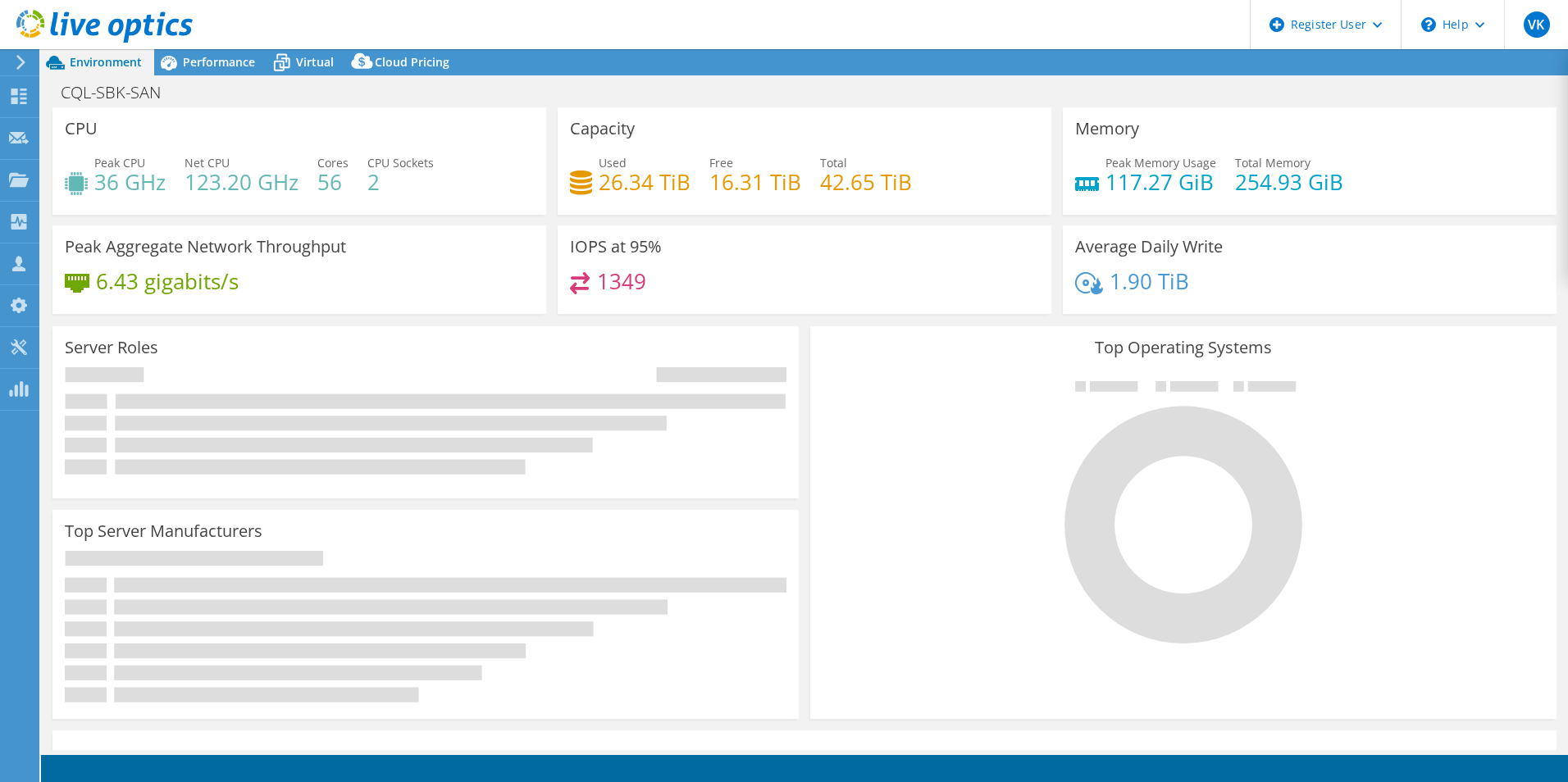
select select "USD"
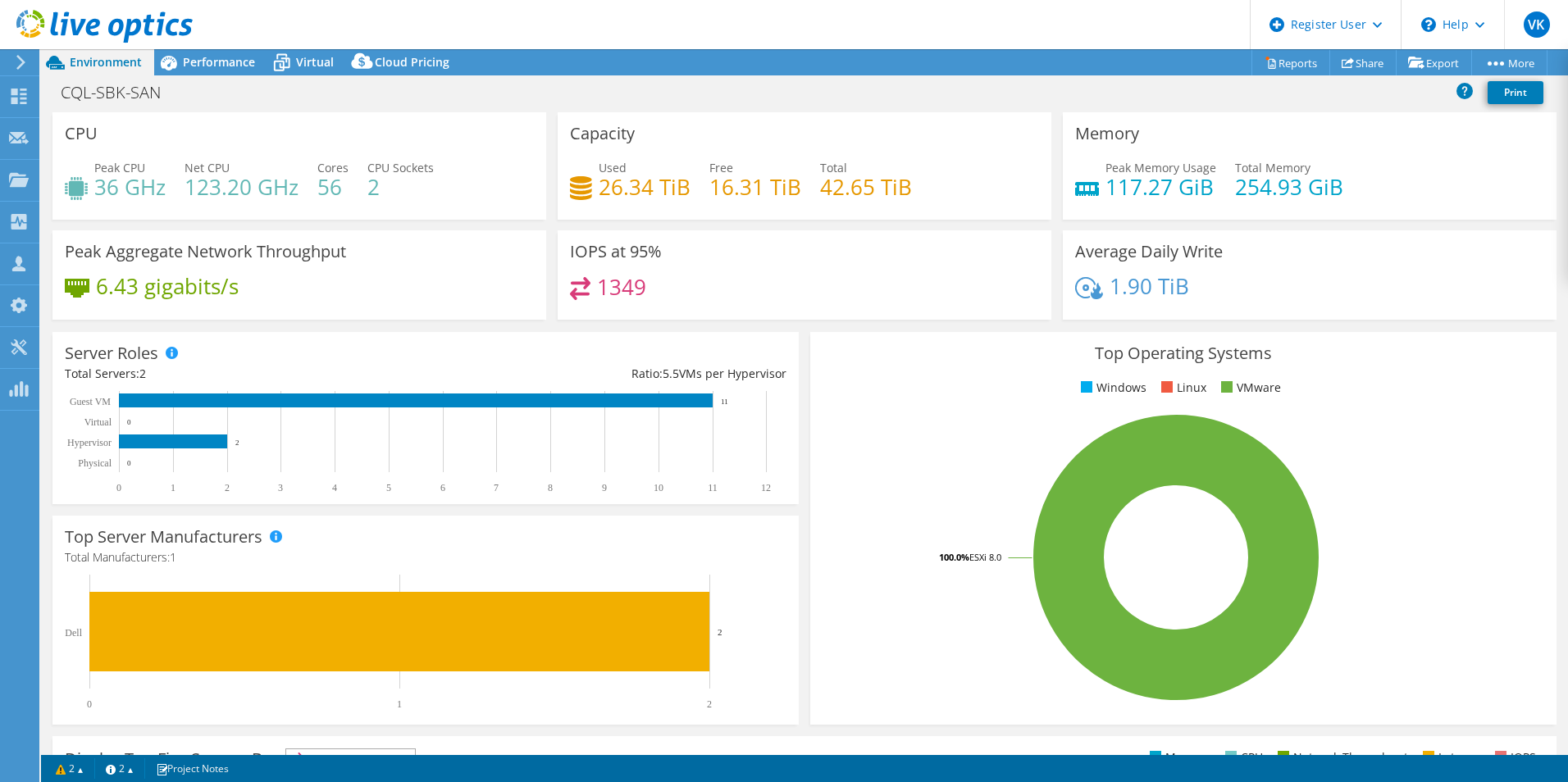
drag, startPoint x: 208, startPoint y: 54, endPoint x: 363, endPoint y: 144, distance: 179.2
click at [207, 54] on span "Performance" at bounding box center [219, 61] width 72 height 15
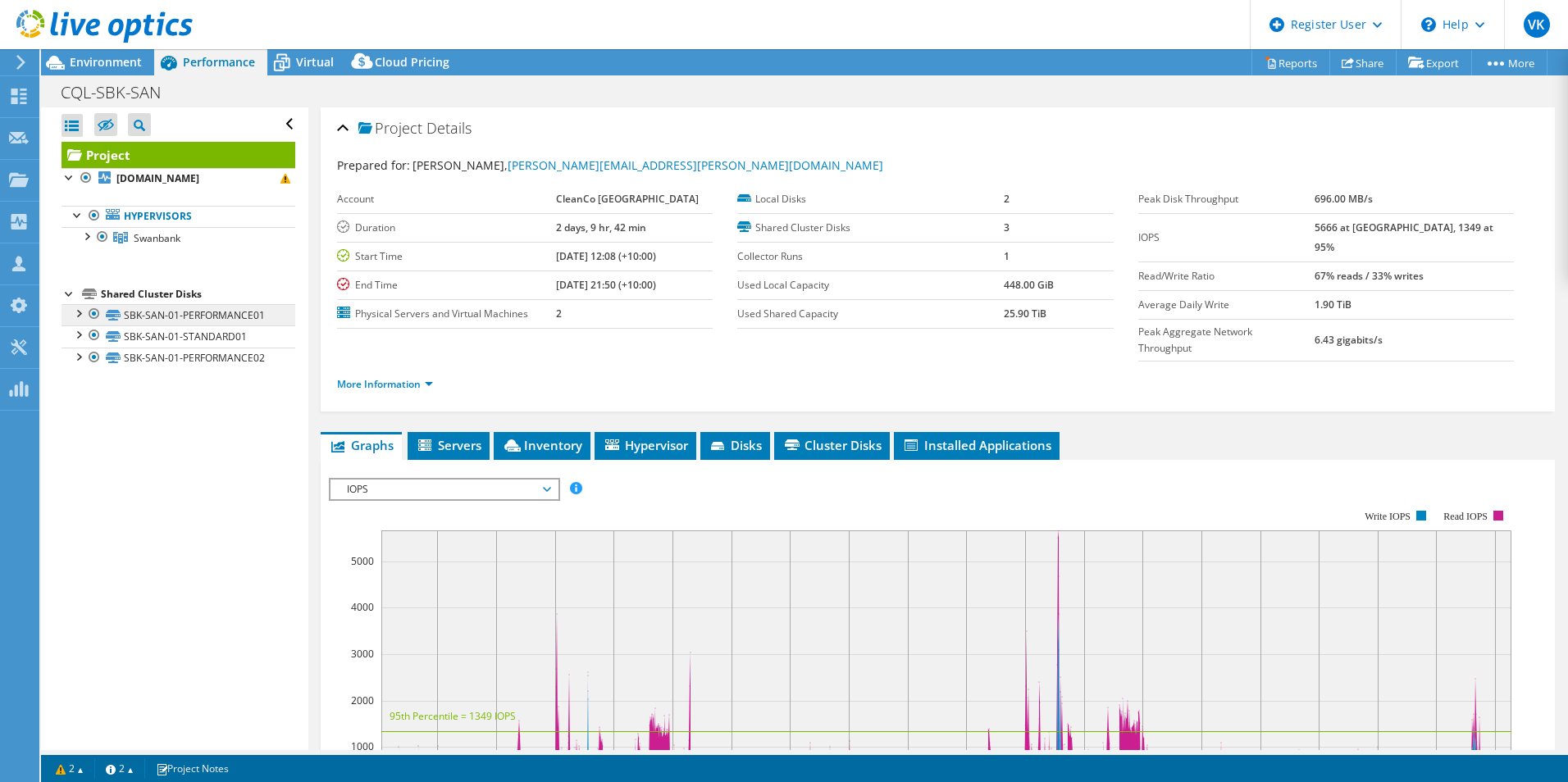
drag, startPoint x: 81, startPoint y: 328, endPoint x: 83, endPoint y: 346, distance: 18.1
click at [81, 320] on div at bounding box center [78, 312] width 16 height 16
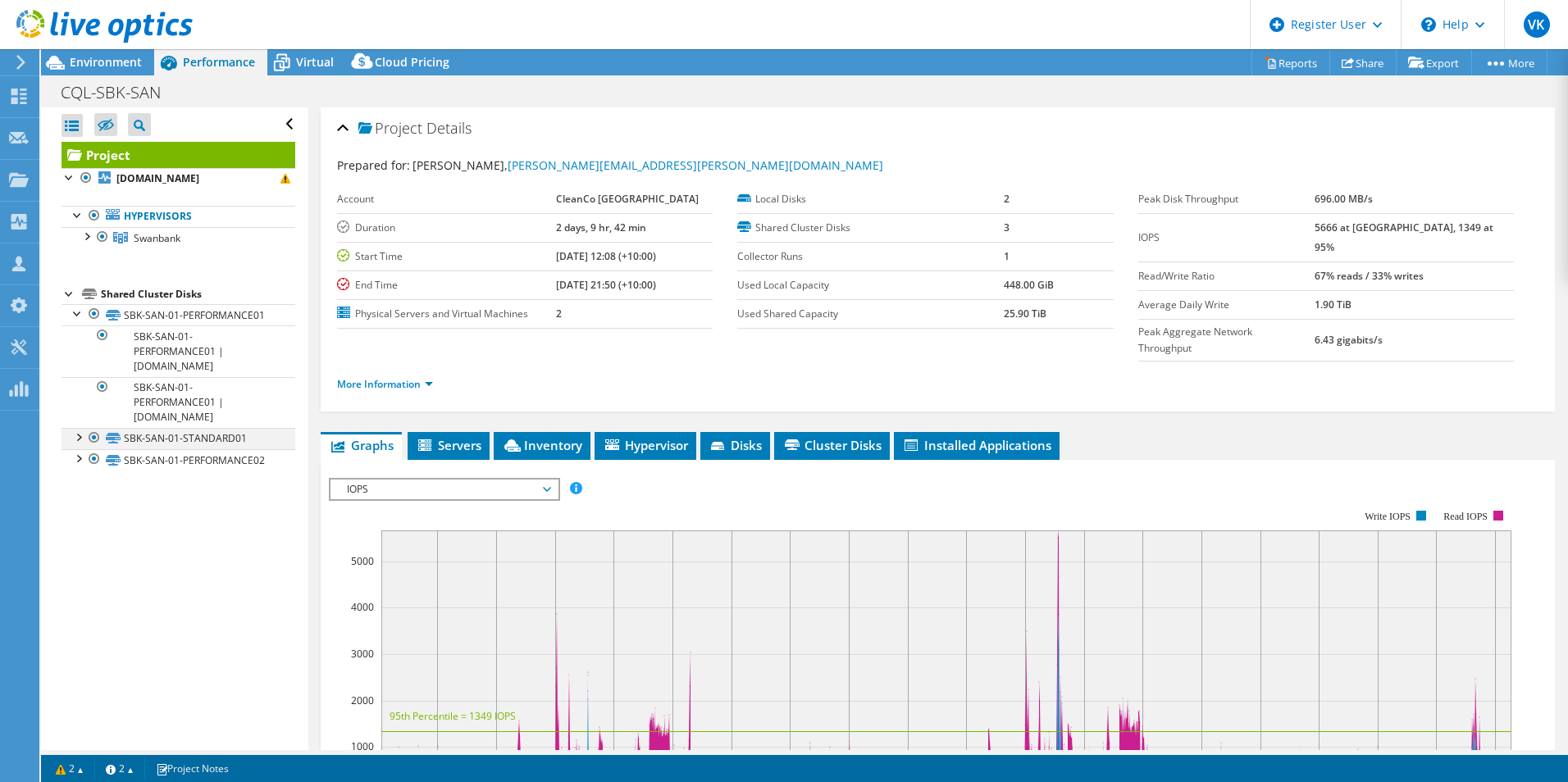
click at [79, 444] on div at bounding box center [78, 436] width 16 height 16
click at [78, 538] on div at bounding box center [78, 529] width 16 height 16
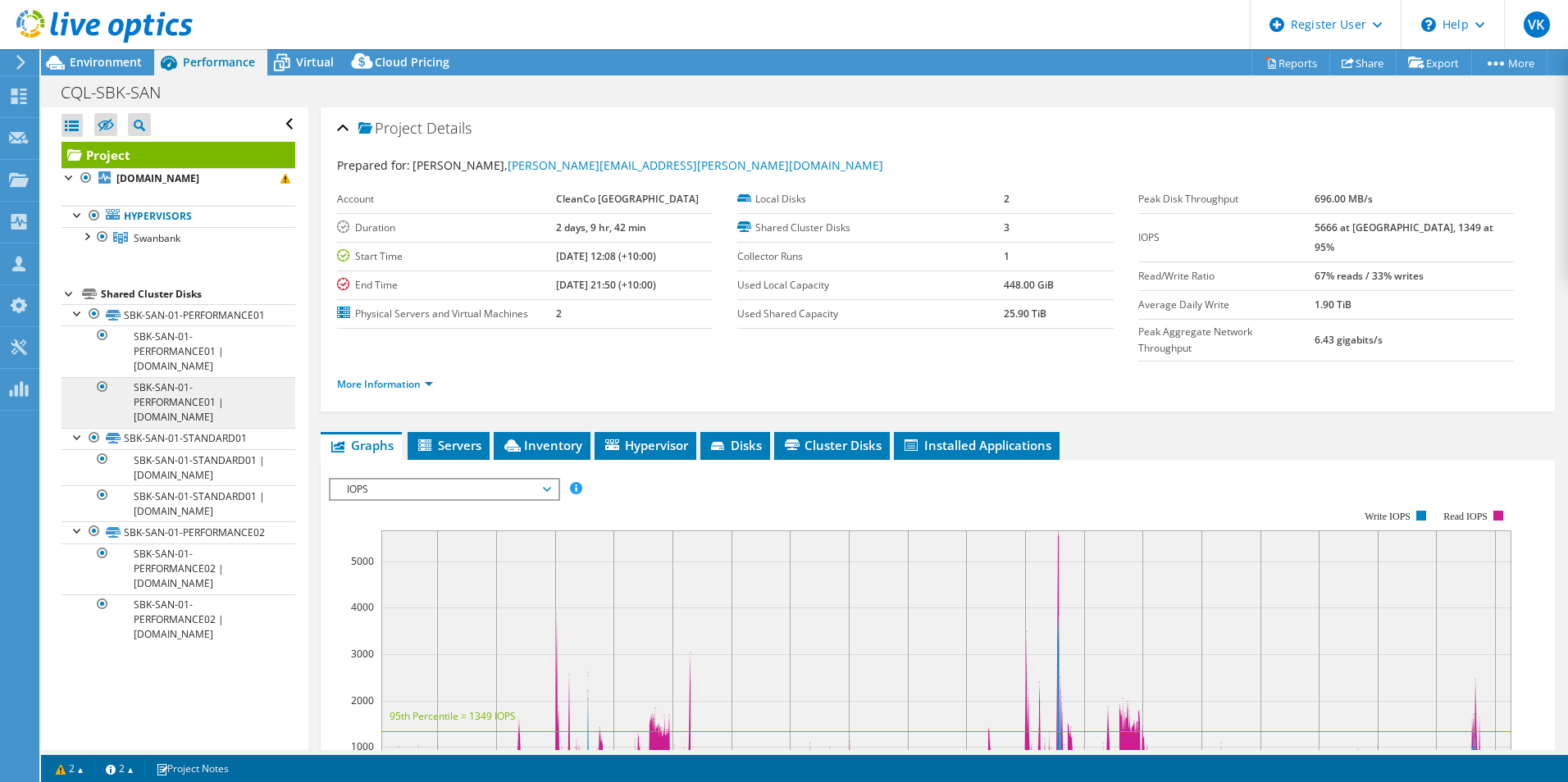
scroll to position [48, 0]
drag, startPoint x: 520, startPoint y: 414, endPoint x: 562, endPoint y: 421, distance: 42.6
click at [520, 439] on icon at bounding box center [512, 446] width 16 height 13
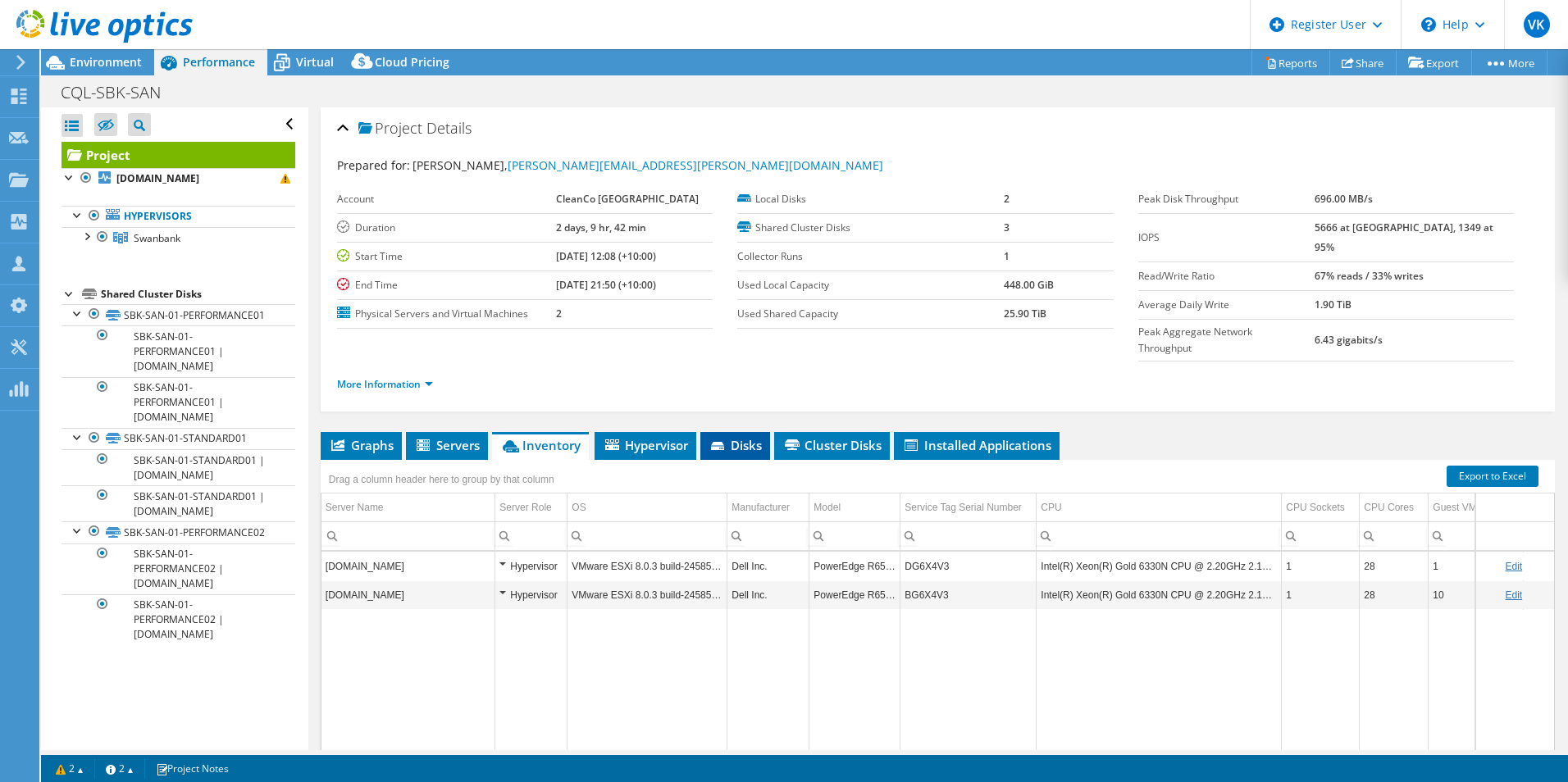
click at [734, 437] on span "Disks" at bounding box center [735, 445] width 53 height 16
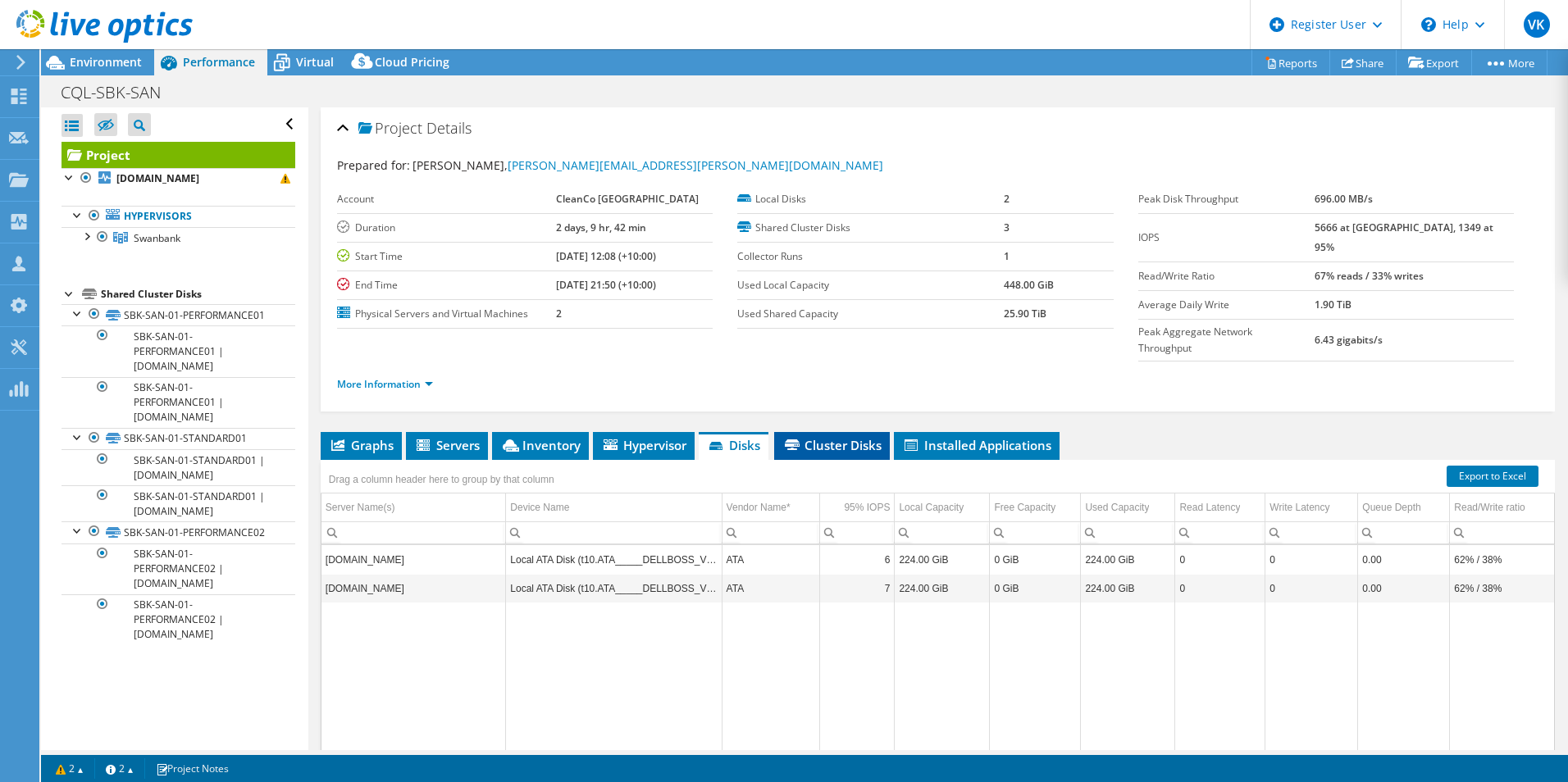
click at [820, 432] on li "Cluster Disks" at bounding box center [832, 446] width 116 height 28
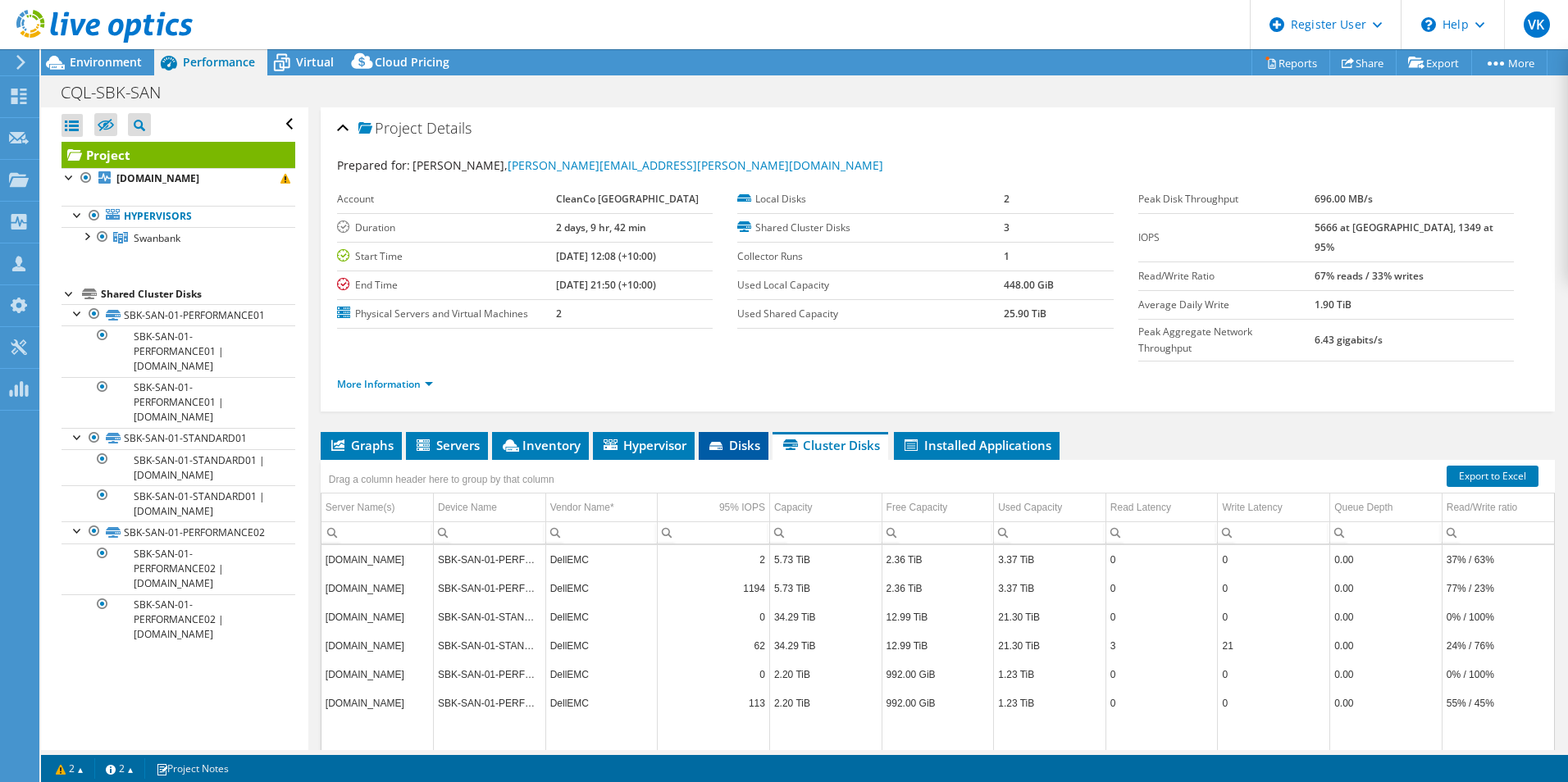
click at [730, 437] on span "Disks" at bounding box center [733, 445] width 53 height 16
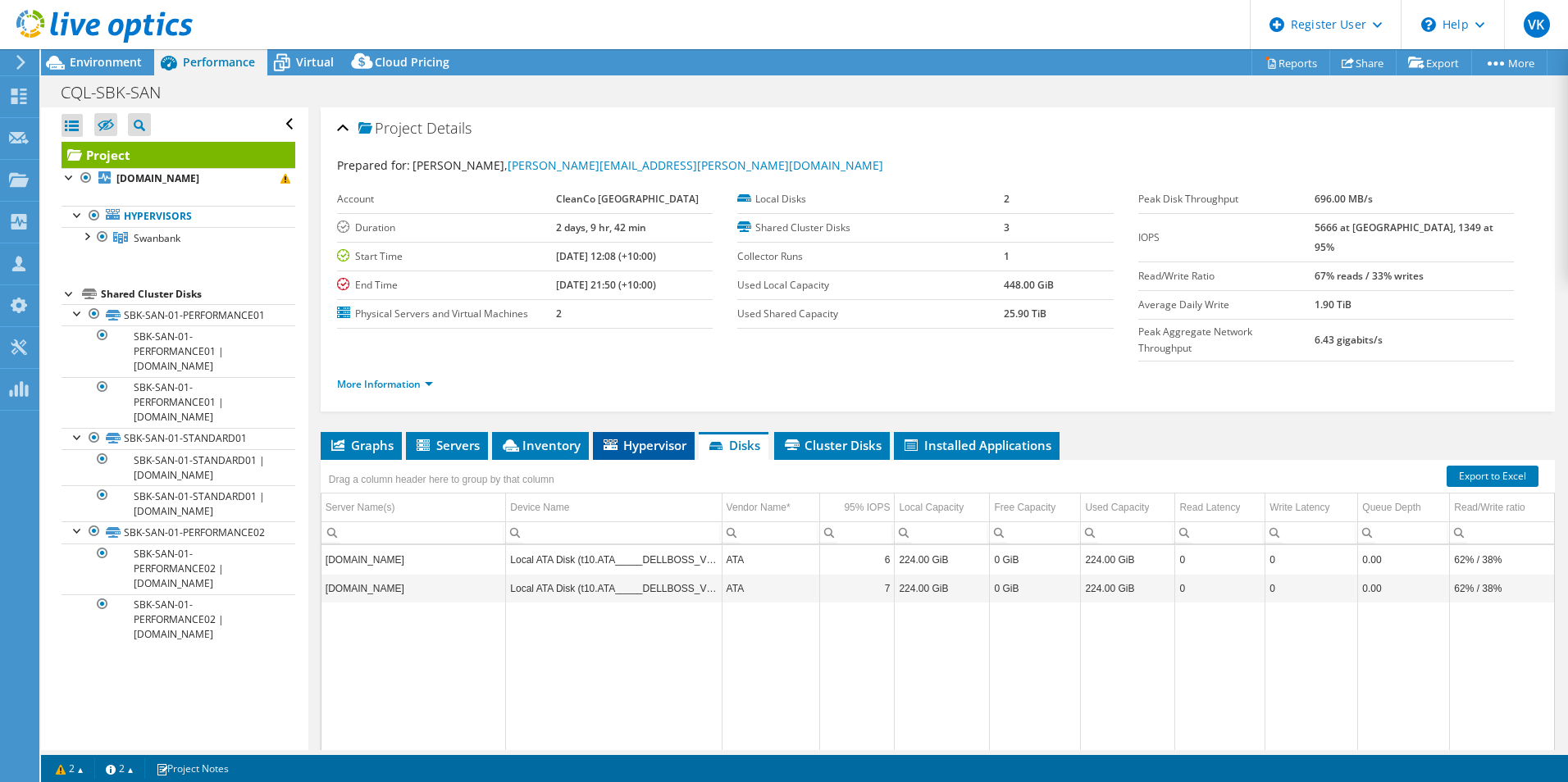
click at [664, 437] on span "Hypervisor" at bounding box center [643, 445] width 85 height 16
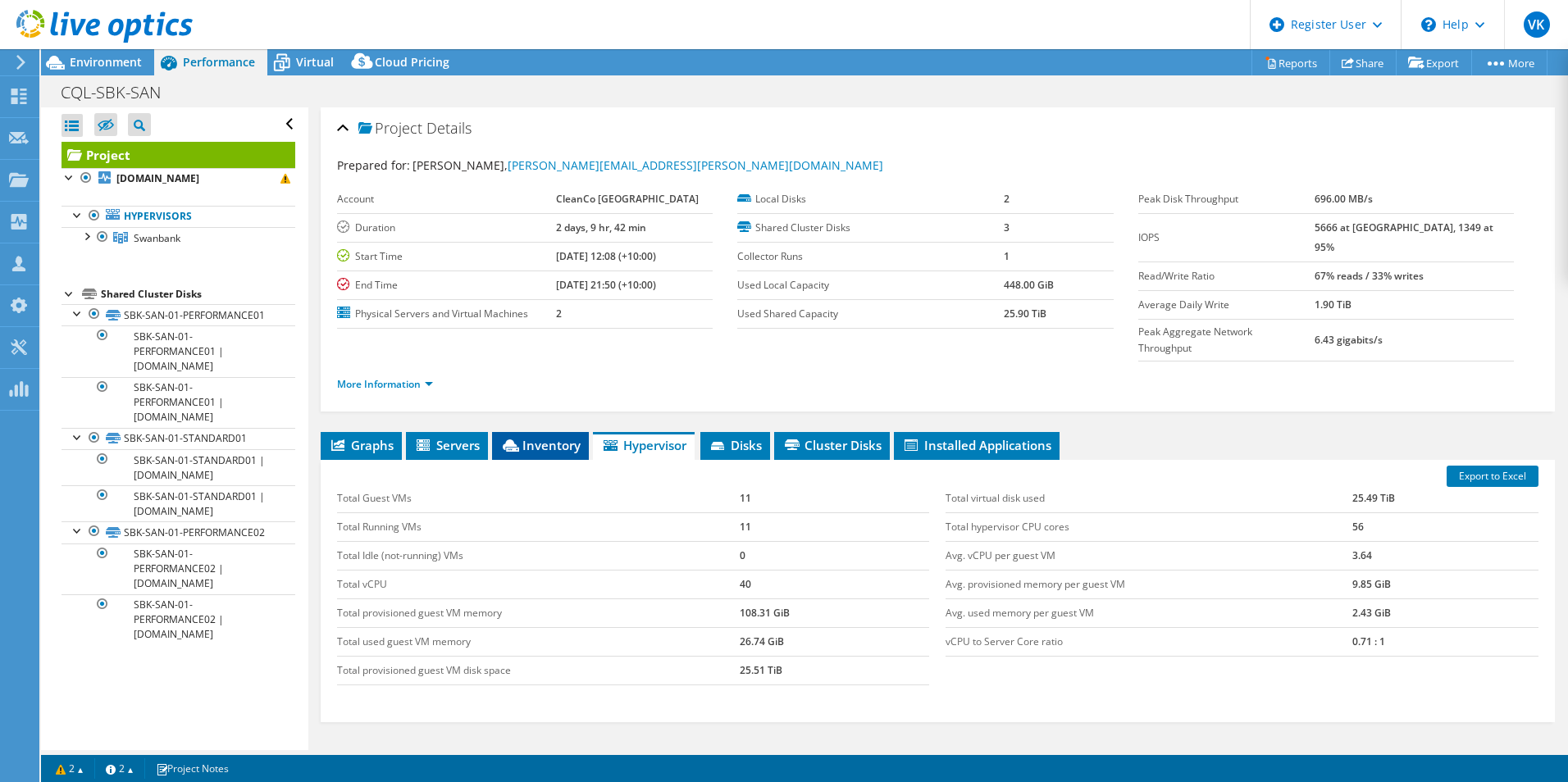
click at [548, 437] on span "Inventory" at bounding box center [541, 445] width 81 height 16
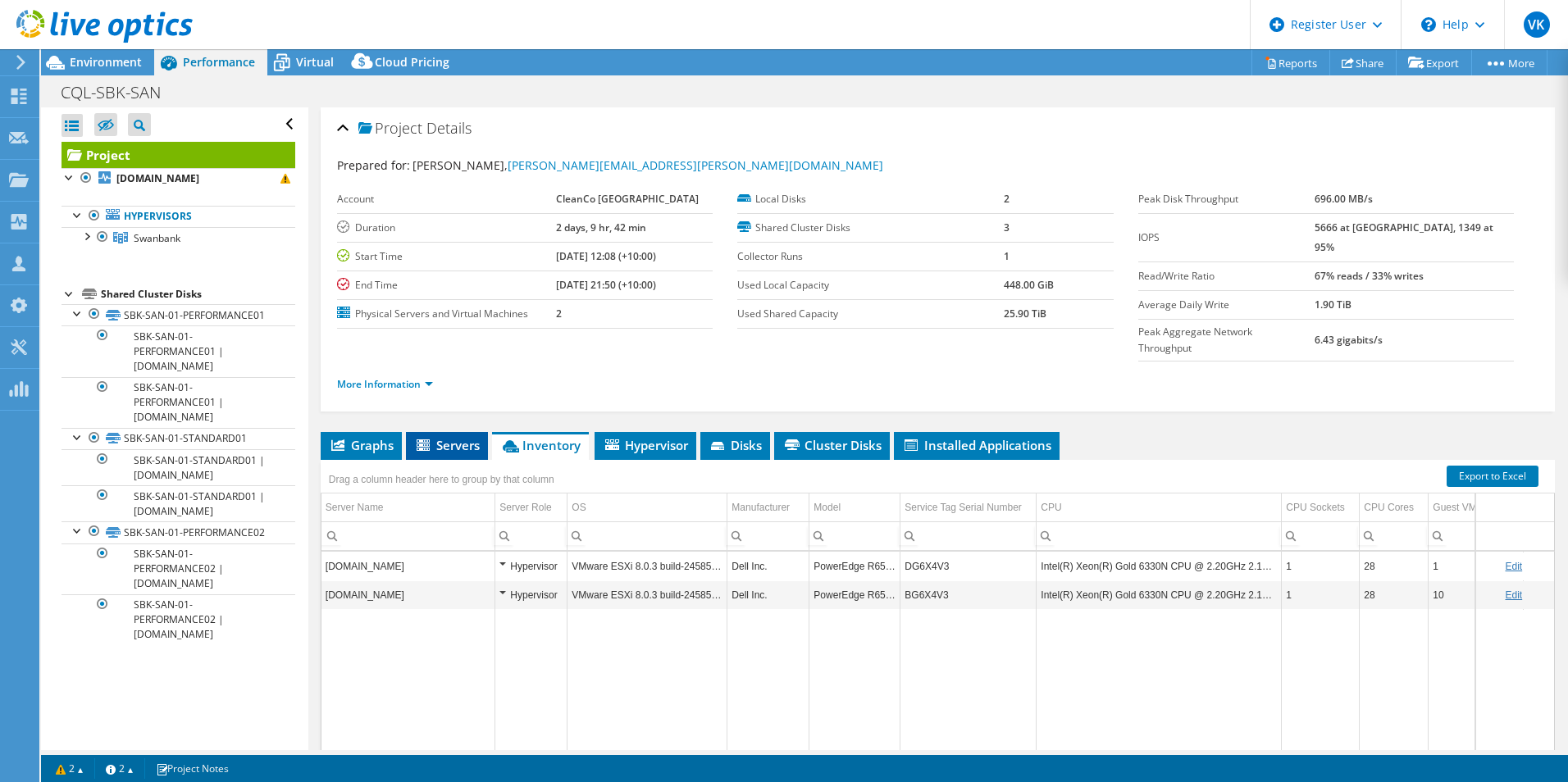
click at [464, 437] on span "Servers" at bounding box center [447, 445] width 65 height 16
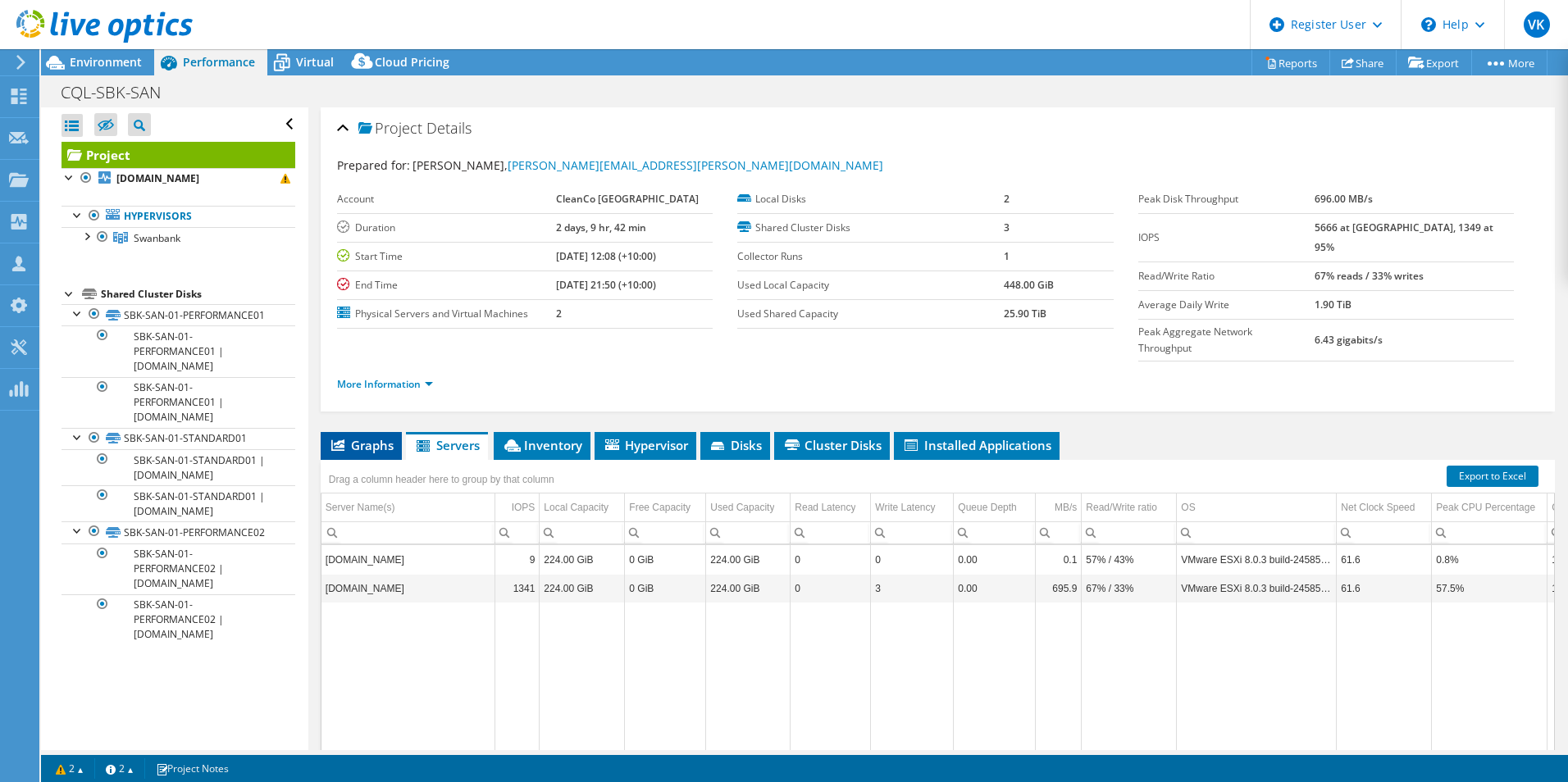
click at [344, 437] on span "Graphs" at bounding box center [362, 445] width 65 height 16
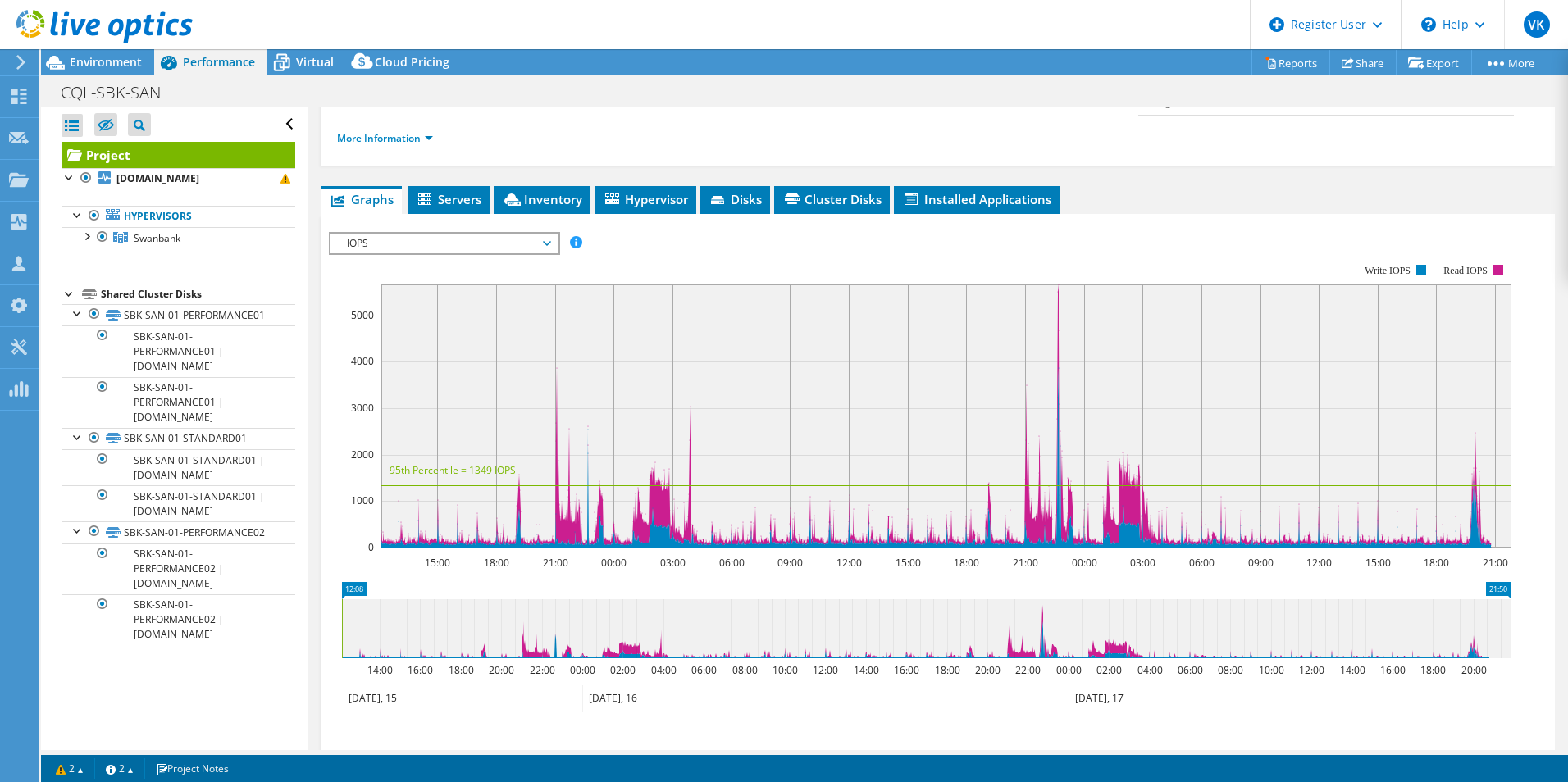
scroll to position [0, 0]
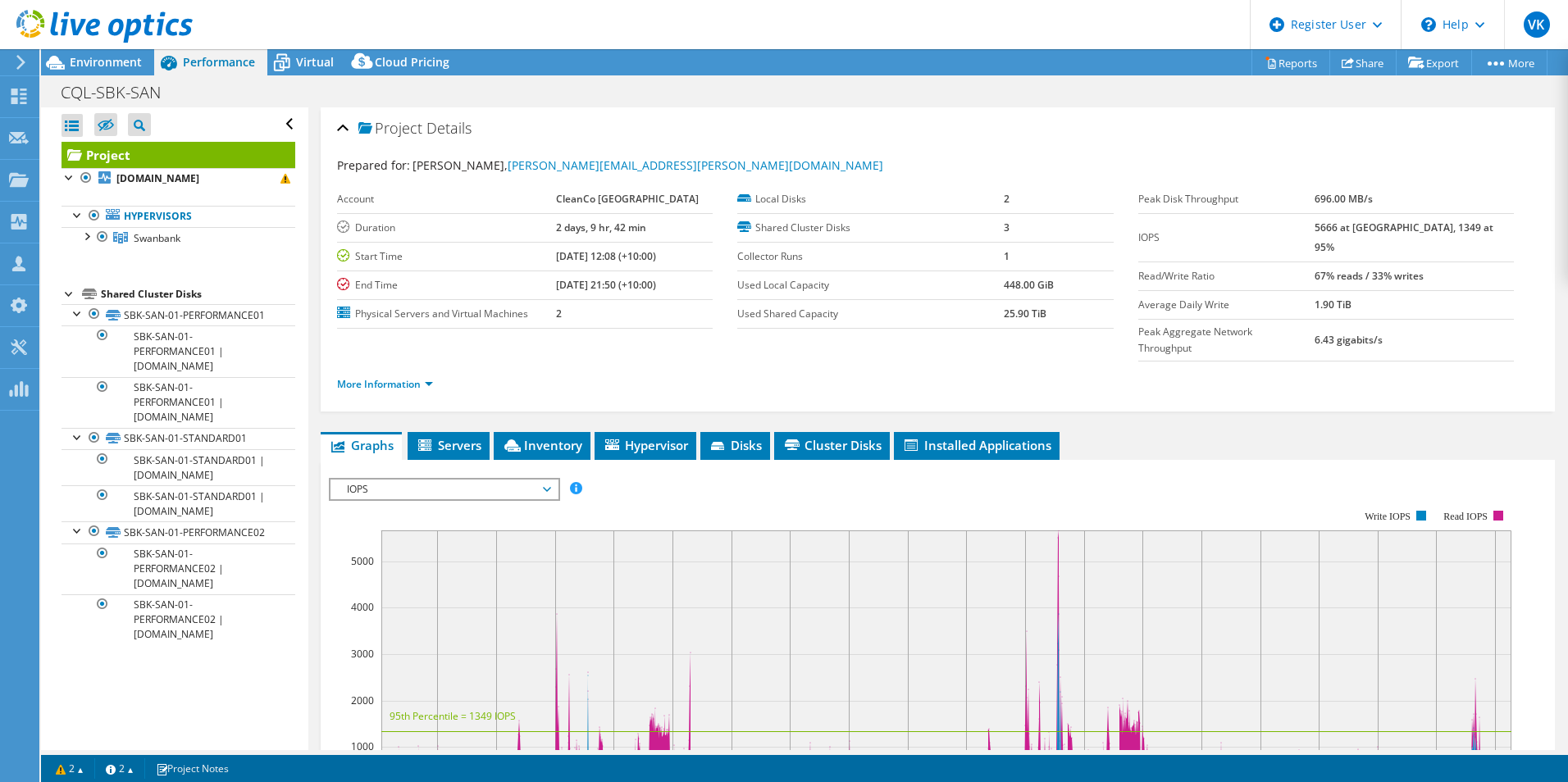
drag, startPoint x: 89, startPoint y: 52, endPoint x: 197, endPoint y: 62, distance: 108.5
click at [90, 52] on div at bounding box center [96, 27] width 193 height 55
click at [152, 56] on div "Environment" at bounding box center [98, 62] width 113 height 26
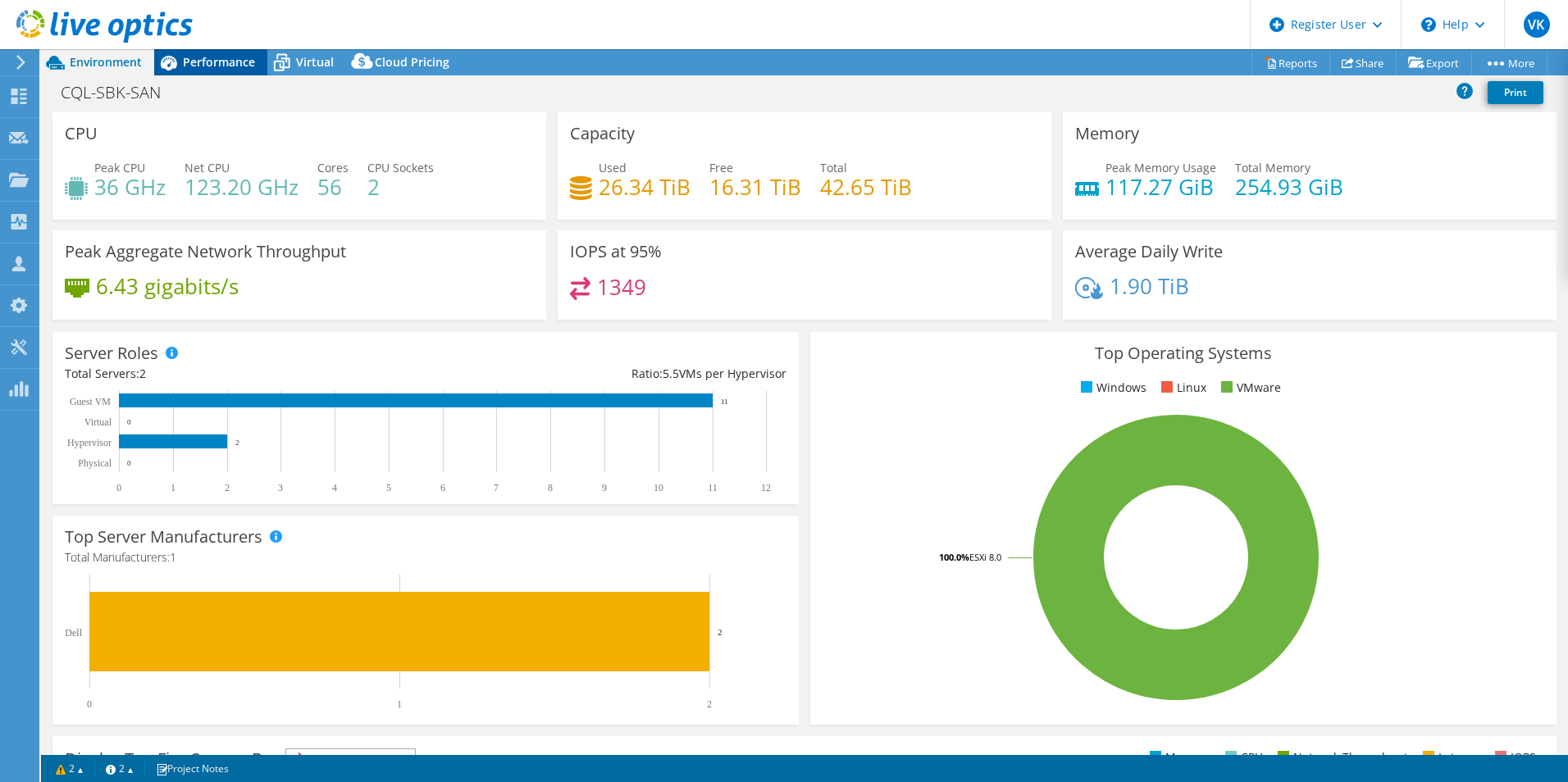
click at [176, 58] on icon at bounding box center [169, 63] width 29 height 29
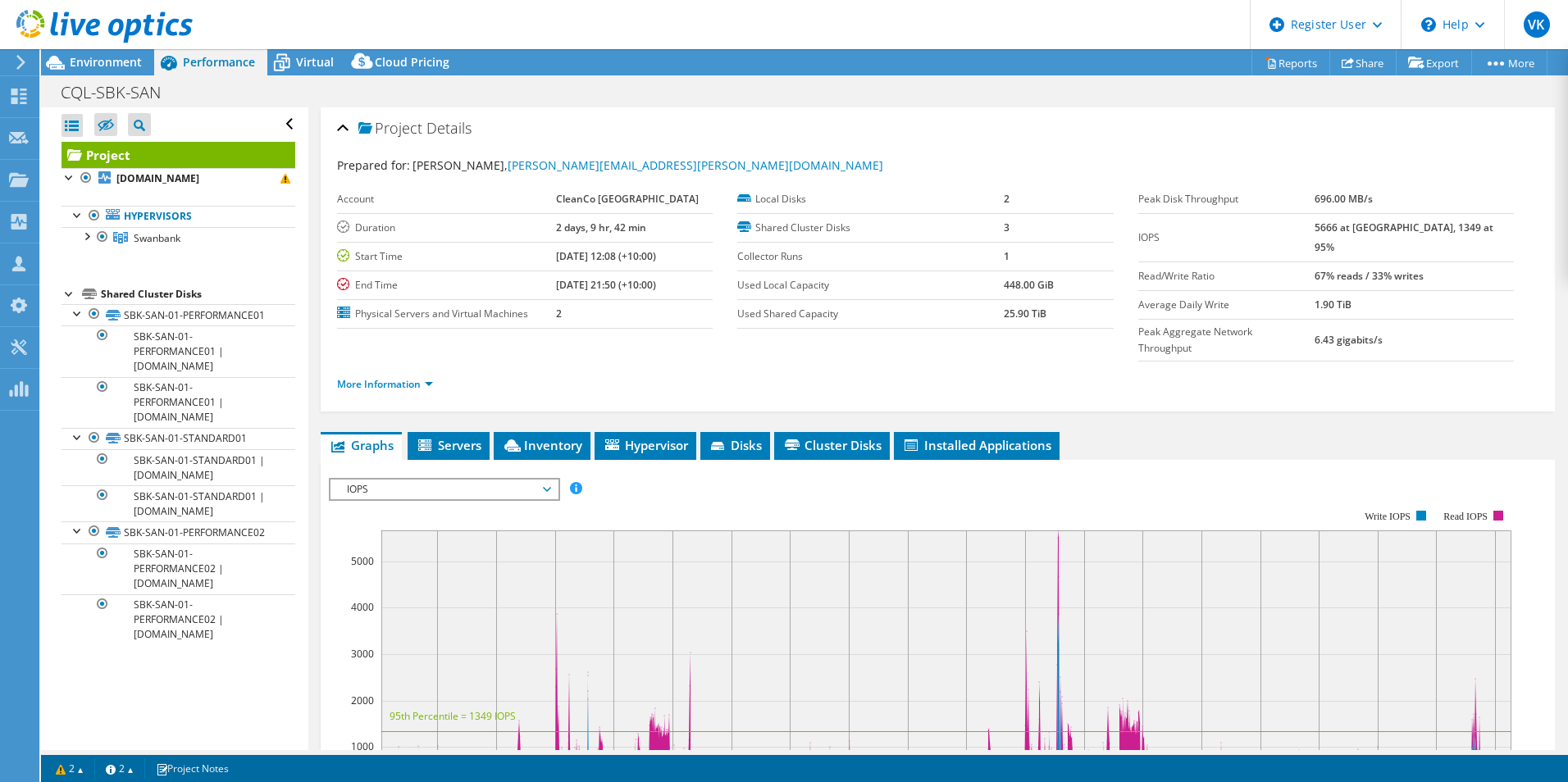
click at [381, 376] on li "More Information" at bounding box center [390, 385] width 106 height 18
drag, startPoint x: 397, startPoint y: 353, endPoint x: 407, endPoint y: 354, distance: 10.0
click at [397, 377] on link "More Information" at bounding box center [385, 384] width 96 height 14
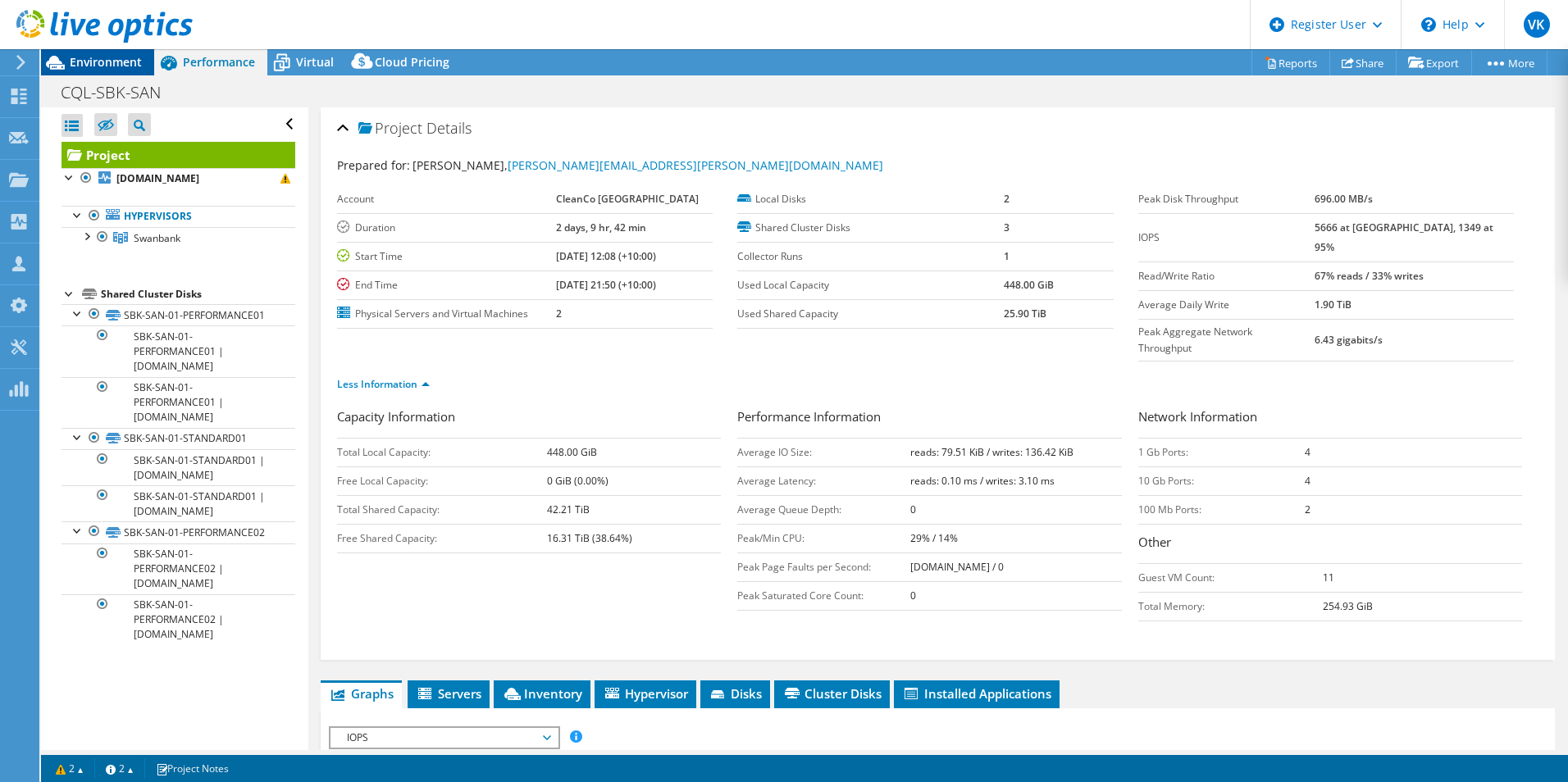
click at [94, 71] on div "Environment" at bounding box center [98, 62] width 113 height 26
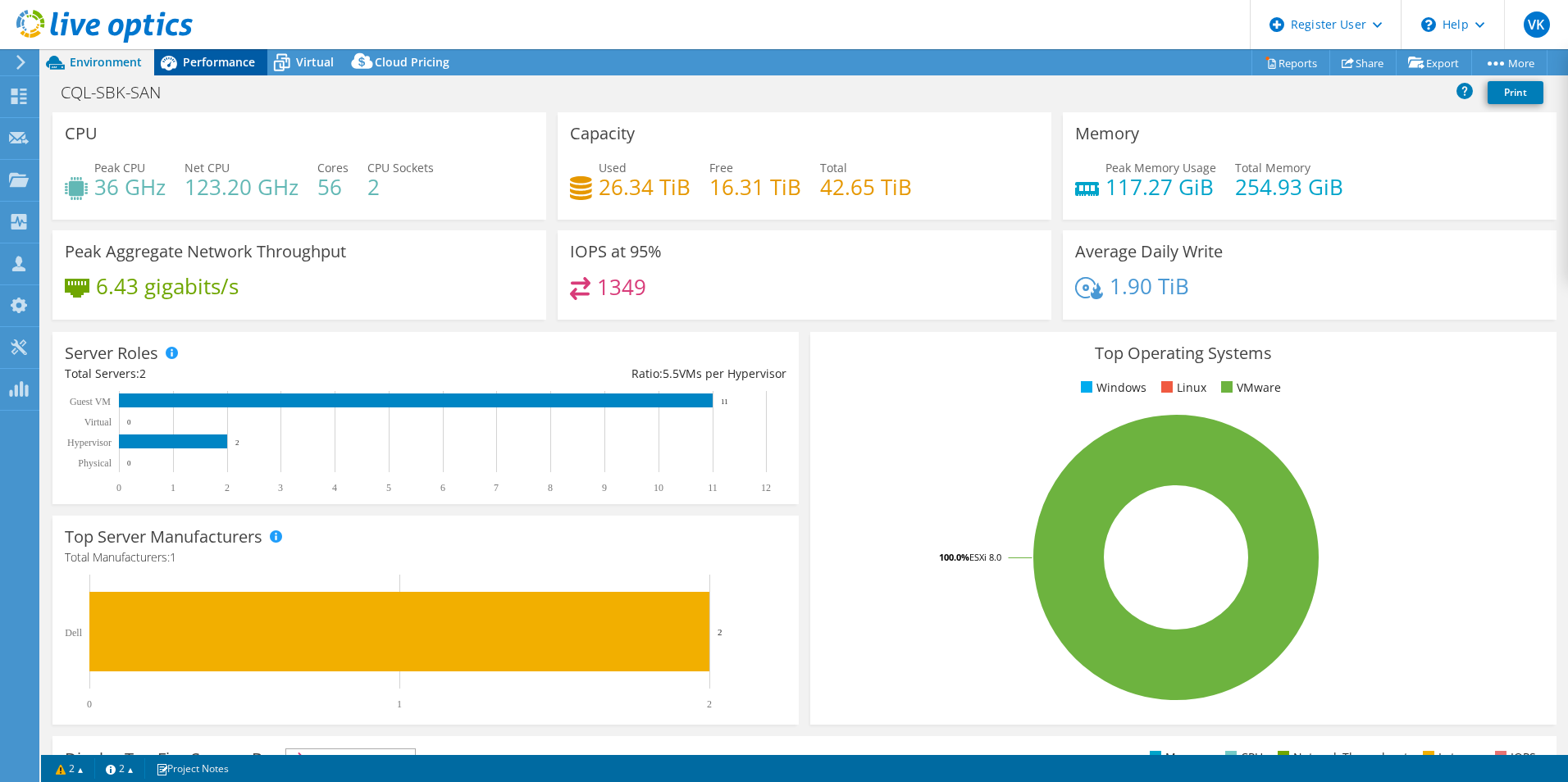
click at [228, 57] on span "Performance" at bounding box center [219, 61] width 72 height 15
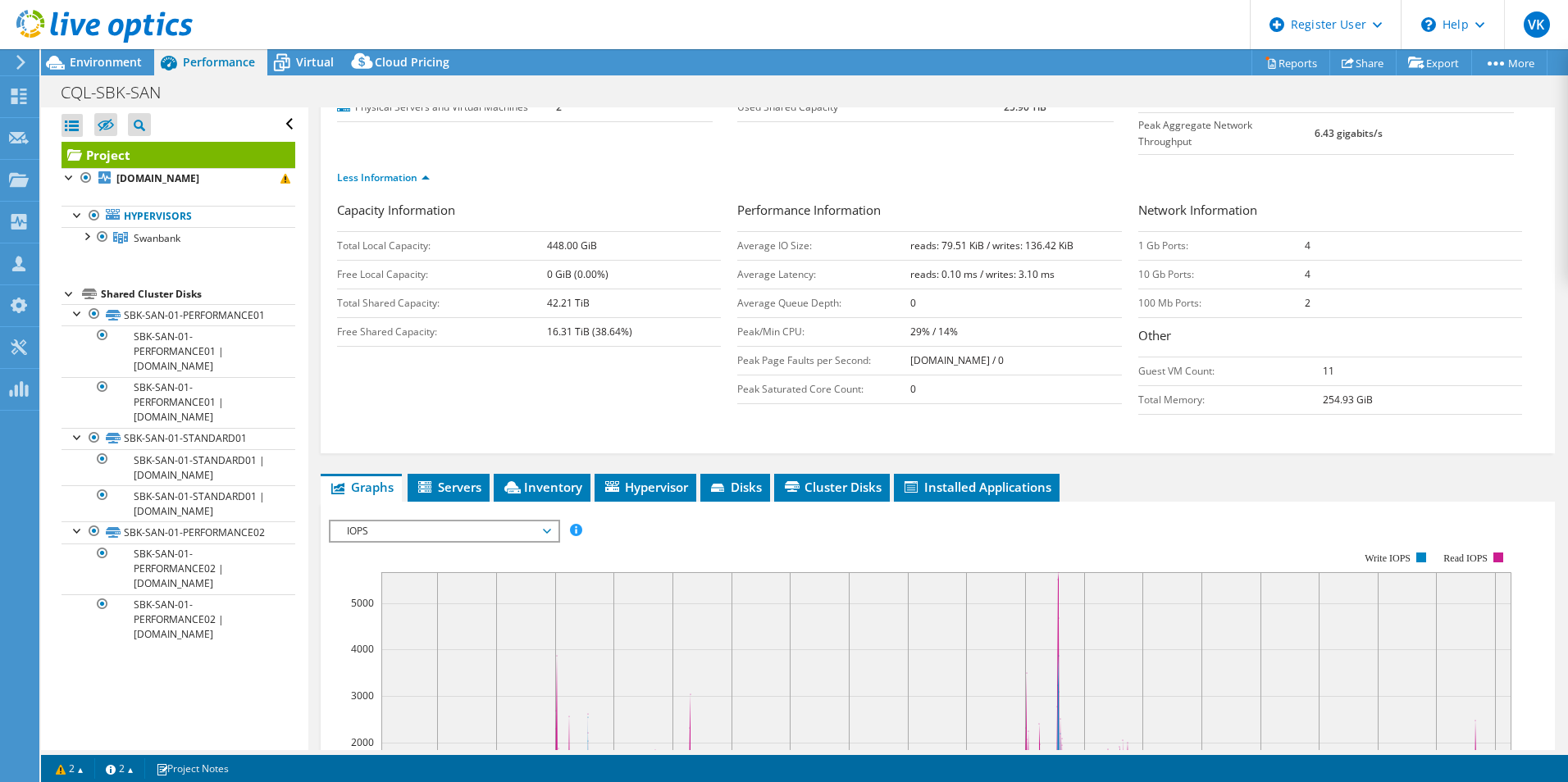
scroll to position [616, 0]
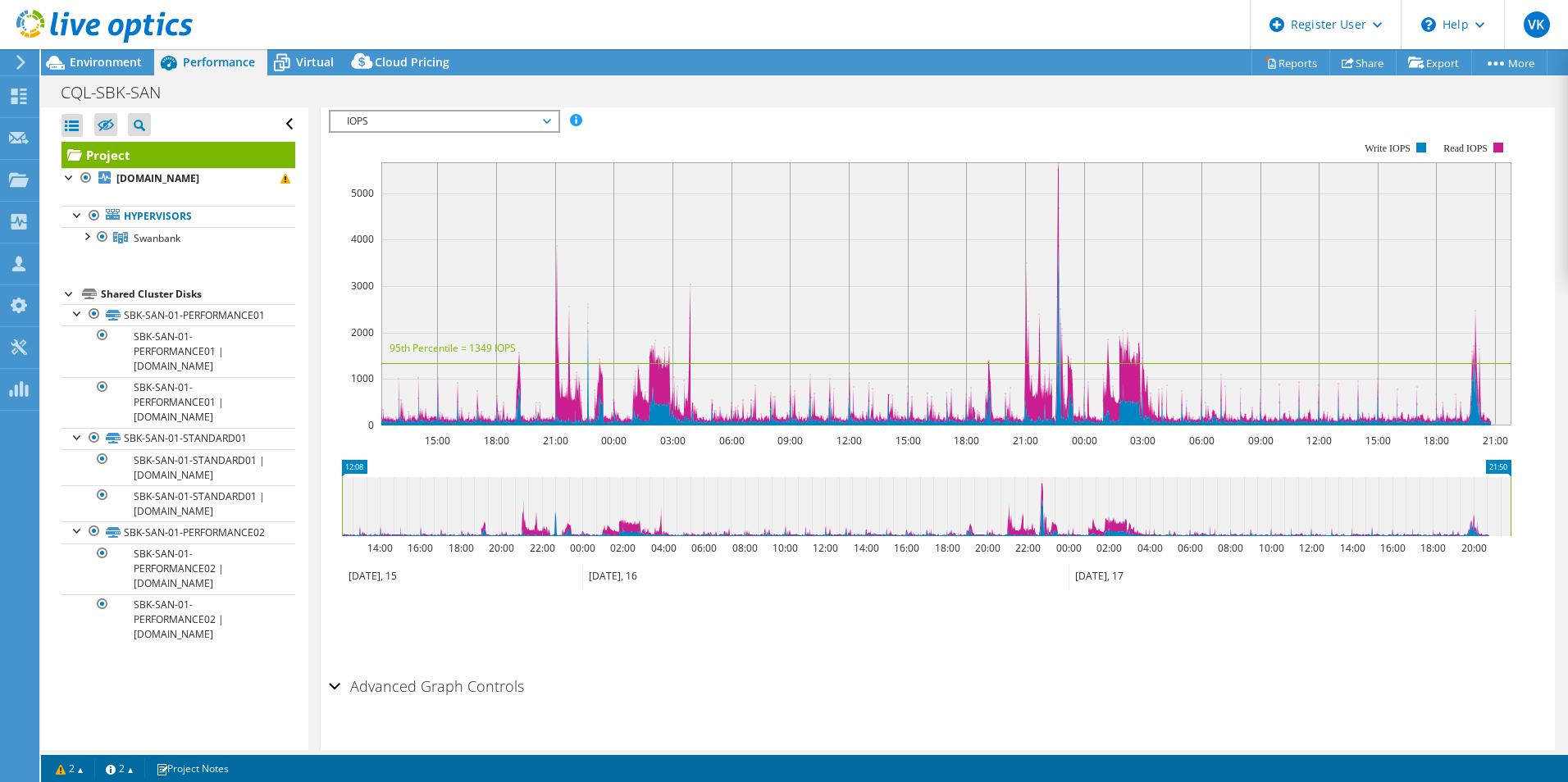
click at [471, 670] on h2 "Advanced Graph Controls" at bounding box center [427, 686] width 196 height 33
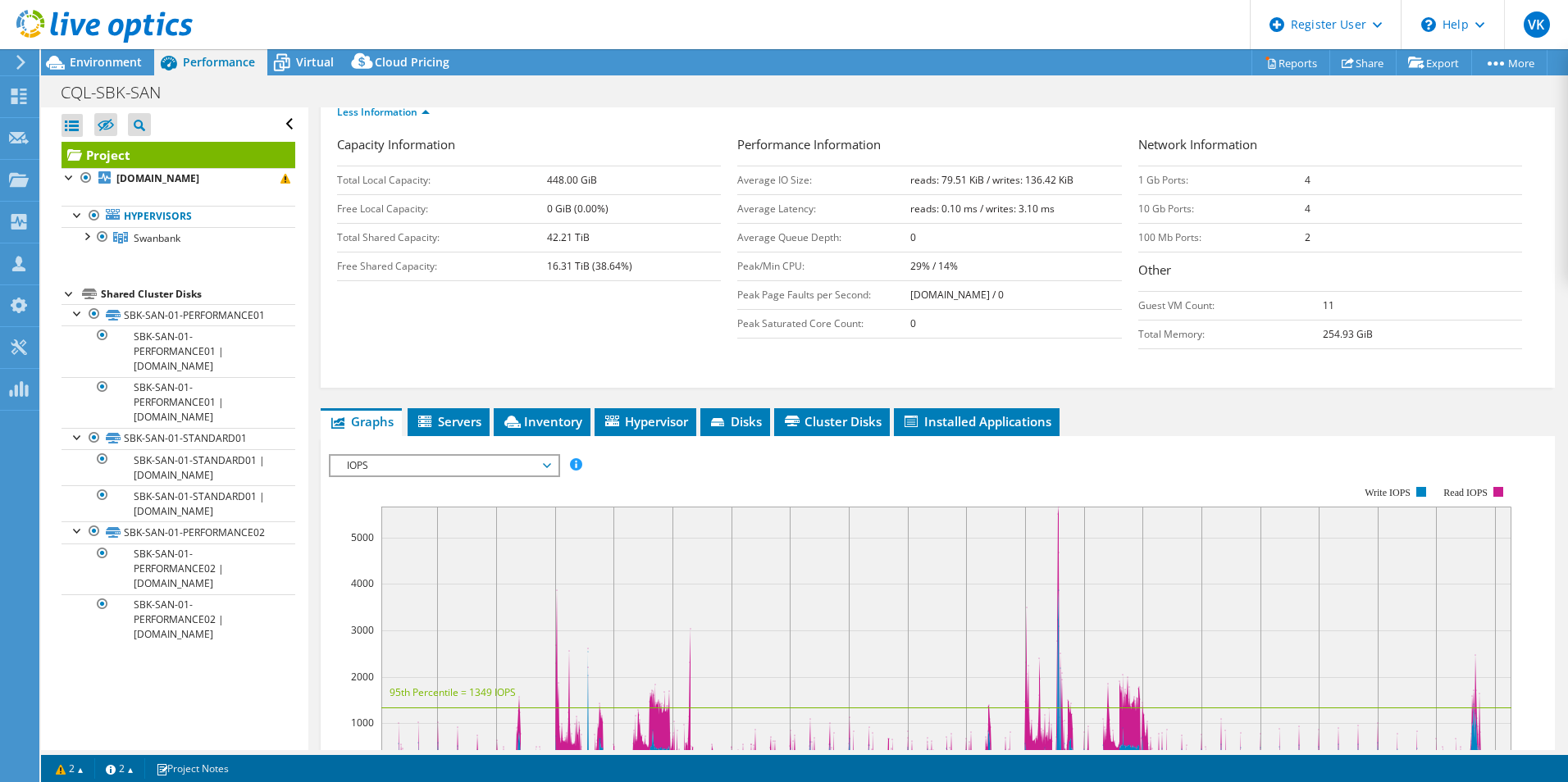
scroll to position [0, 0]
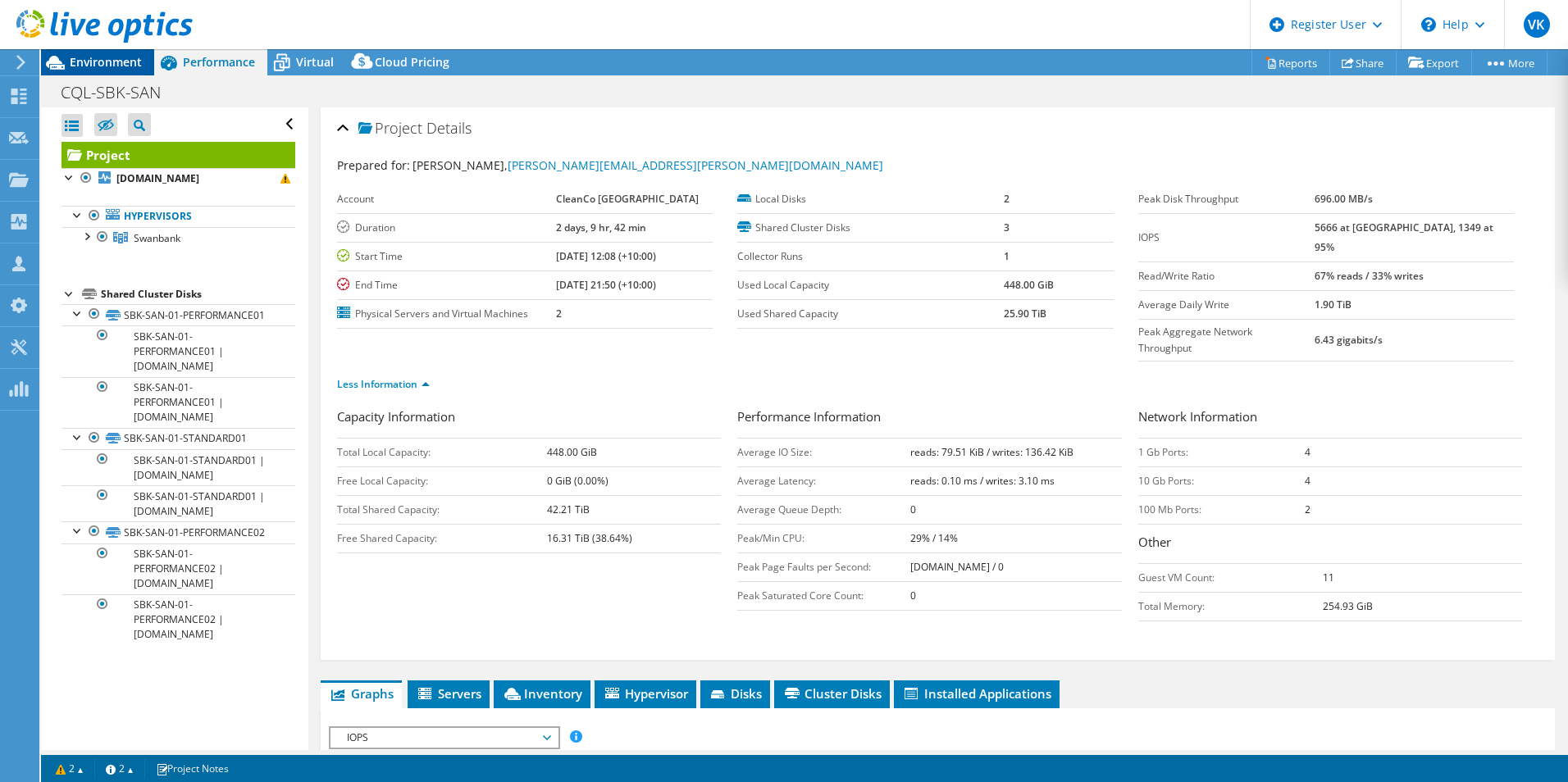
drag, startPoint x: 89, startPoint y: 62, endPoint x: 130, endPoint y: 68, distance: 41.4
click at [89, 62] on span "Environment" at bounding box center [106, 61] width 72 height 15
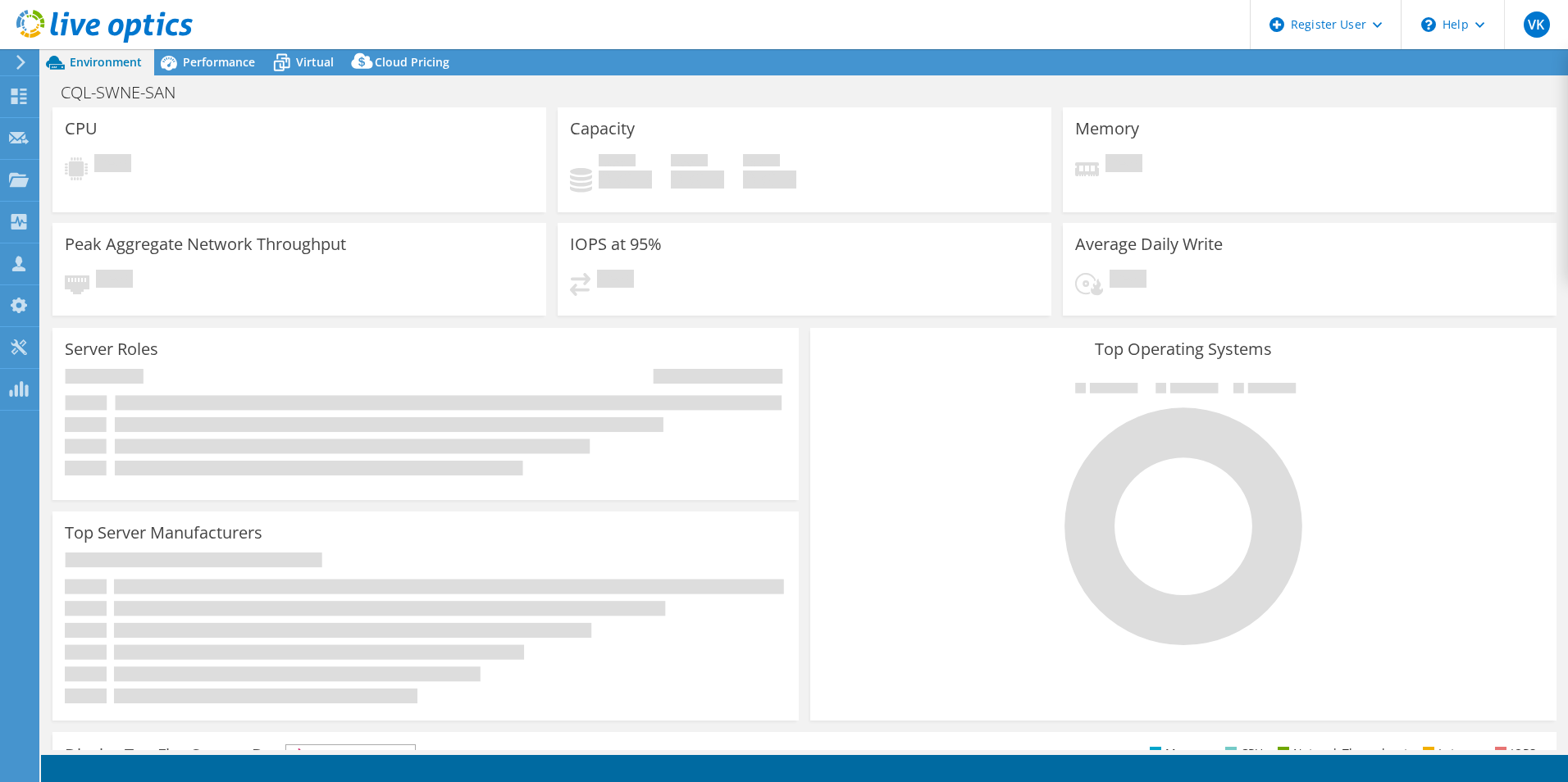
select select "USD"
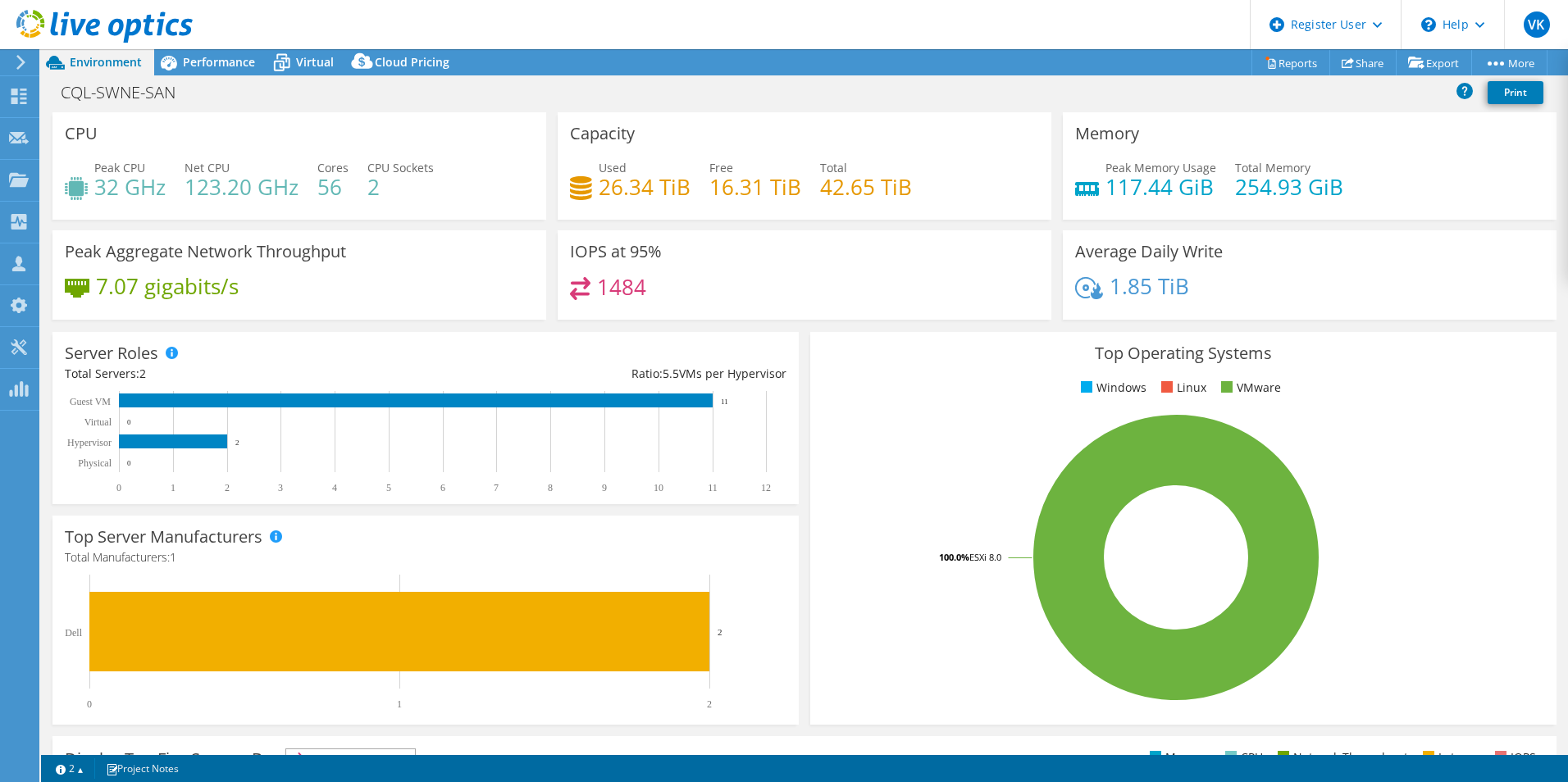
click at [232, 75] on div "CQL-SWNE-SAN Print" at bounding box center [805, 93] width 1527 height 37
click at [234, 68] on span "Performance" at bounding box center [219, 61] width 72 height 15
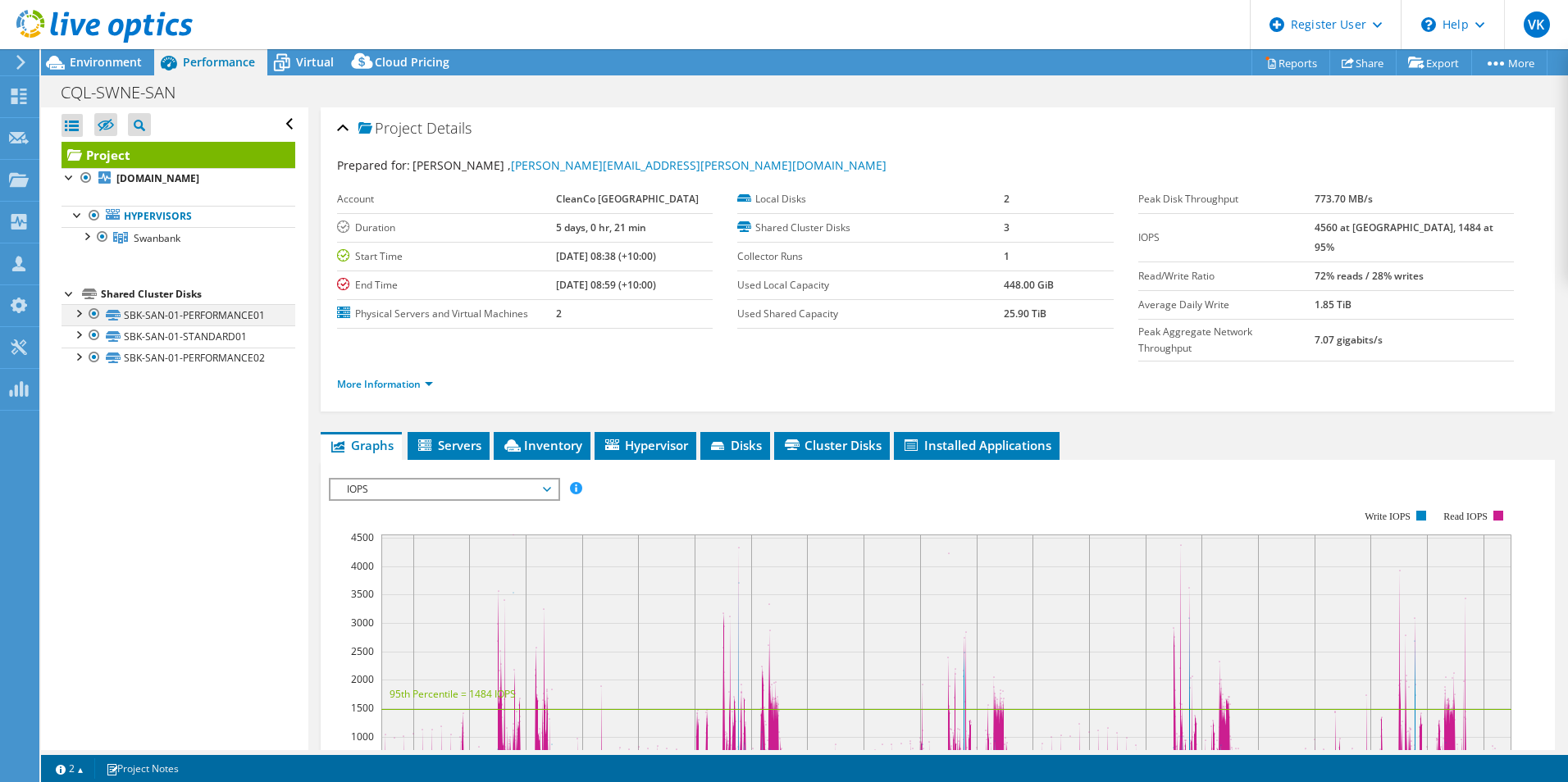
click at [82, 320] on div at bounding box center [78, 312] width 16 height 16
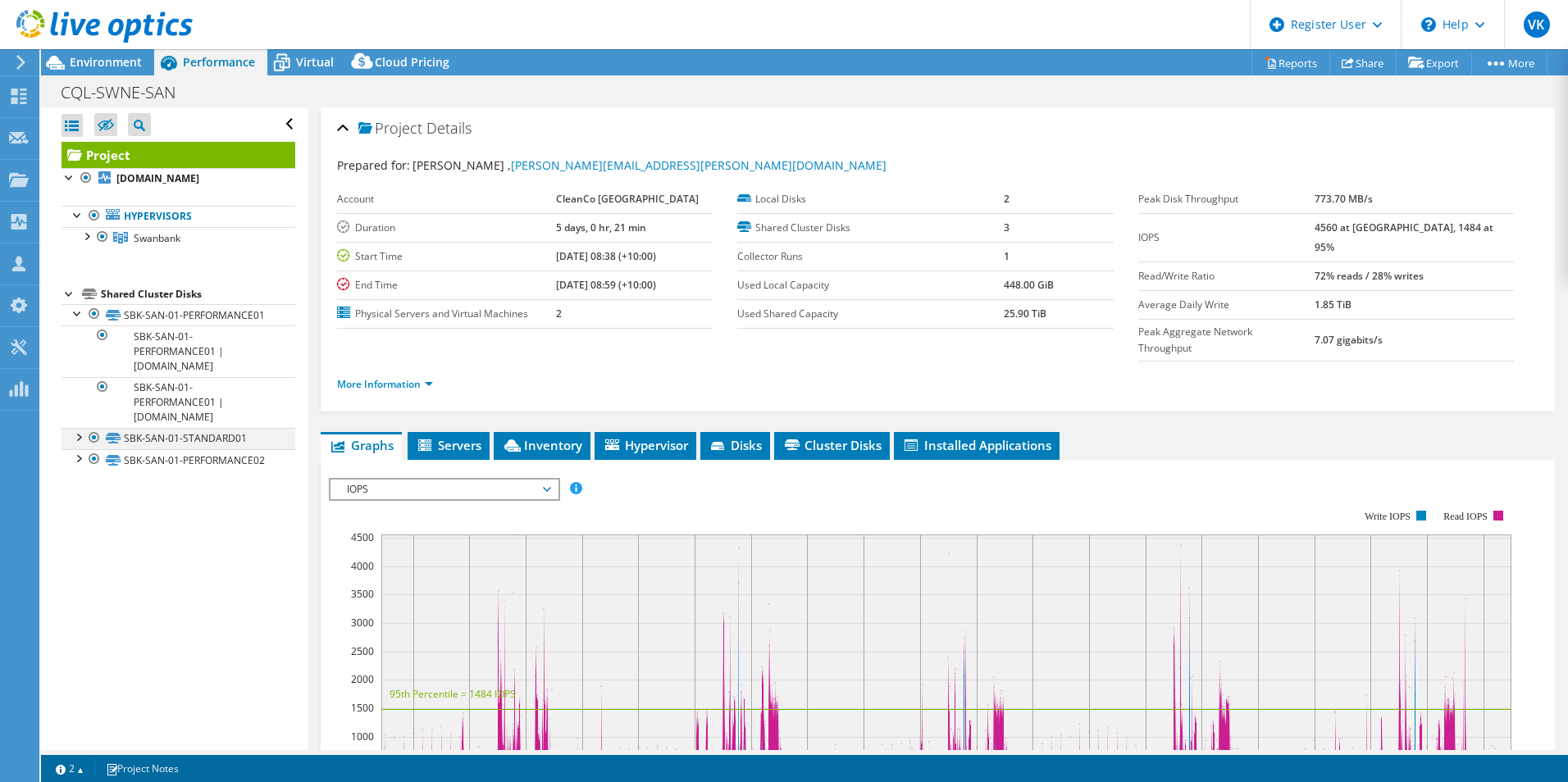
click at [84, 444] on div at bounding box center [78, 436] width 16 height 16
click at [82, 538] on div at bounding box center [78, 529] width 16 height 16
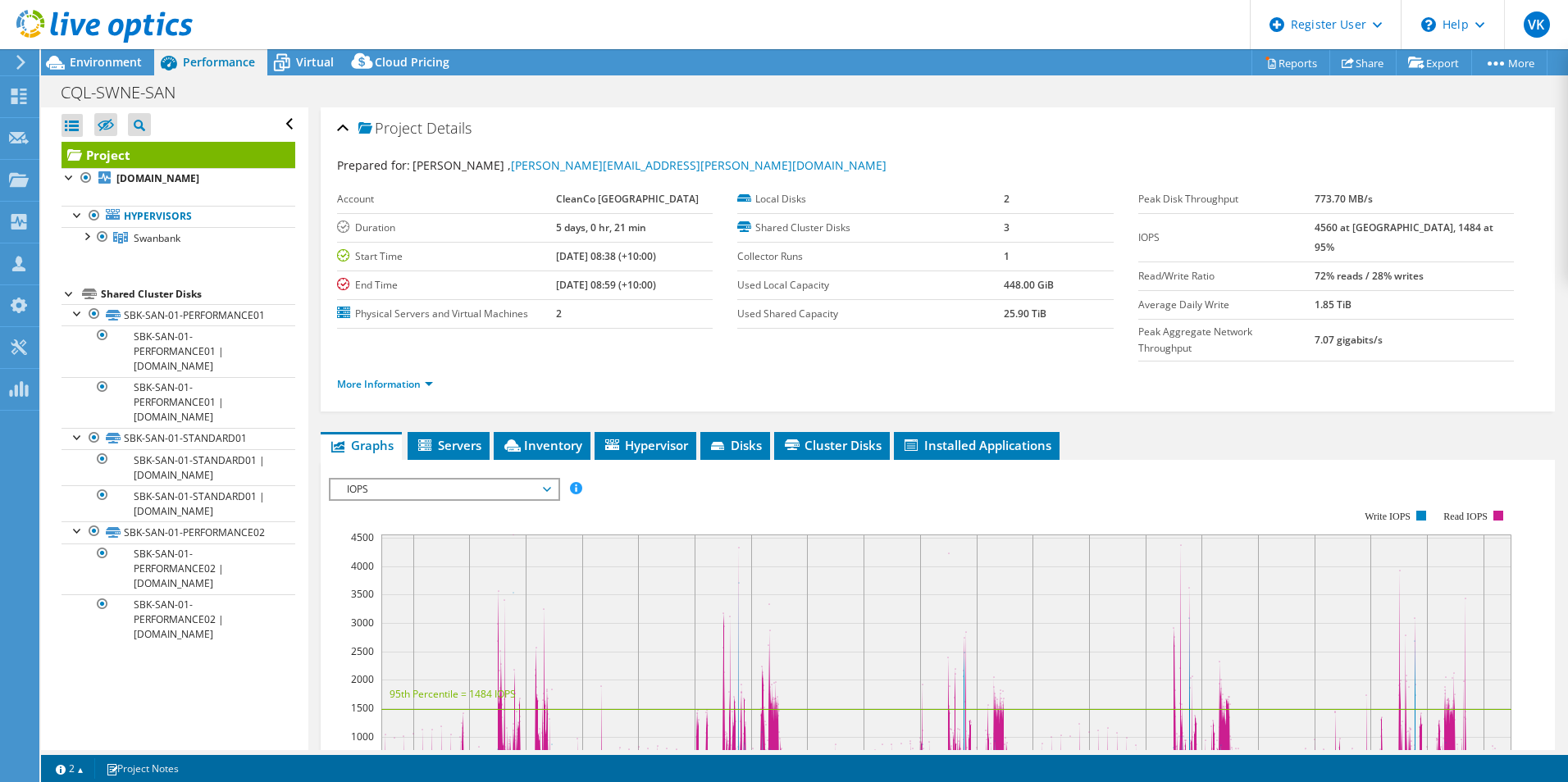
scroll to position [48, 0]
drag, startPoint x: 81, startPoint y: 64, endPoint x: 217, endPoint y: 64, distance: 136.0
click at [82, 64] on span "Environment" at bounding box center [106, 61] width 72 height 15
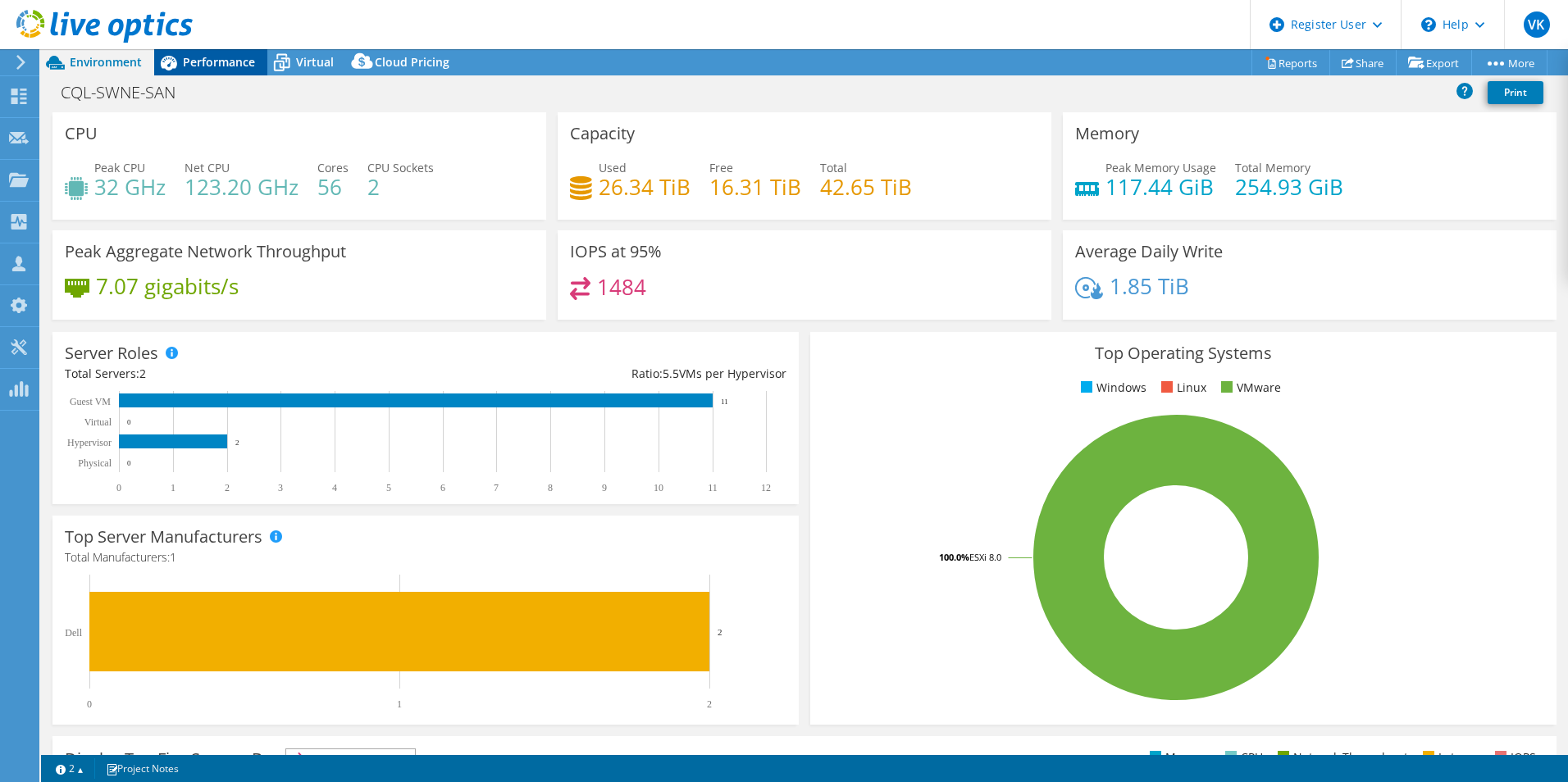
click at [217, 64] on span "Performance" at bounding box center [219, 61] width 72 height 15
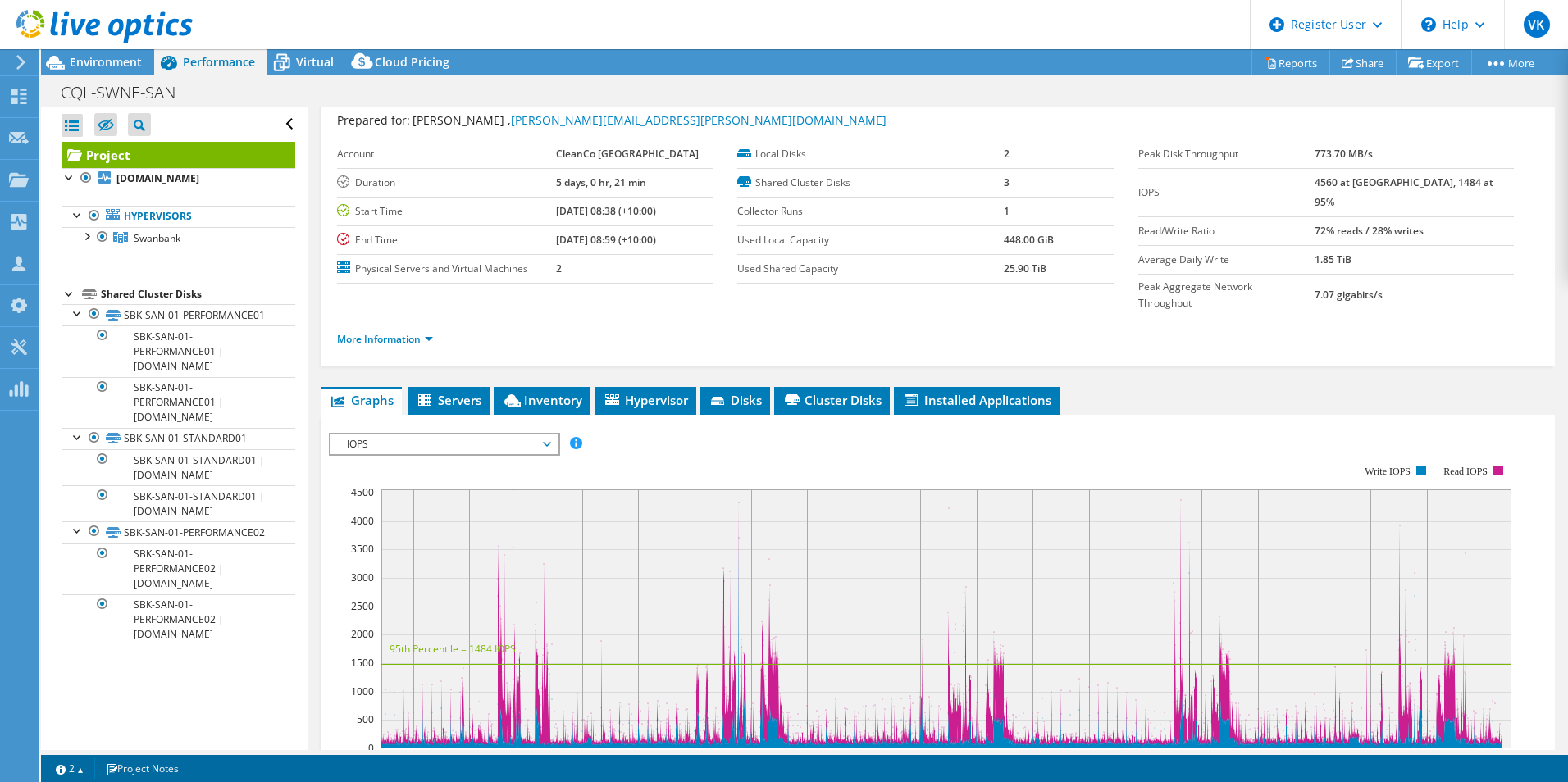
scroll to position [82, 0]
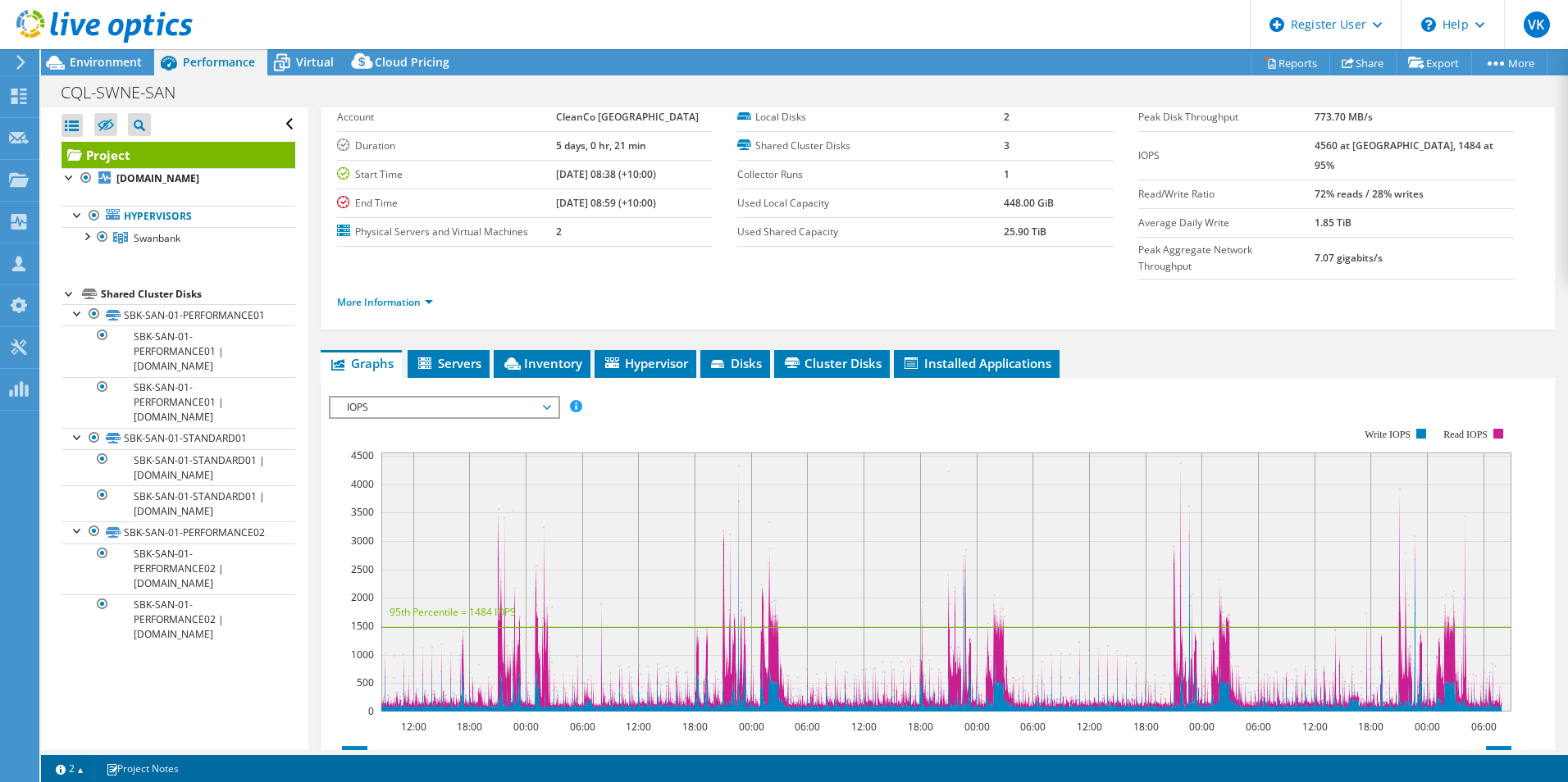
click at [858, 310] on div "Project Details Prepared for: [PERSON_NAME] , [PERSON_NAME][EMAIL_ADDRESS][PERS…" at bounding box center [937, 547] width 1259 height 1044
click at [850, 355] on span "Cluster Disks" at bounding box center [832, 363] width 100 height 16
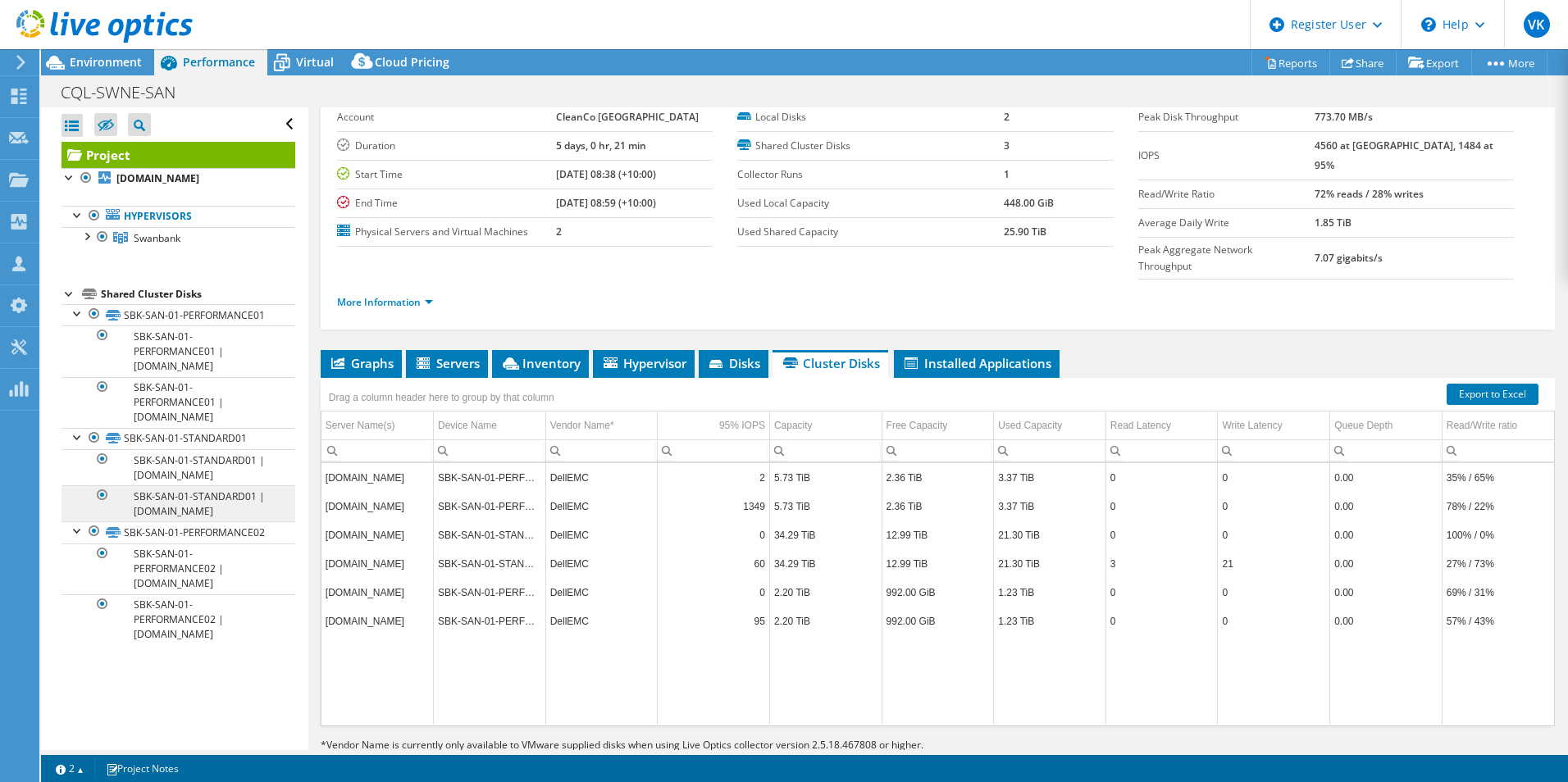
scroll to position [0, 0]
click at [1003, 355] on span "Installed Applications" at bounding box center [976, 363] width 149 height 16
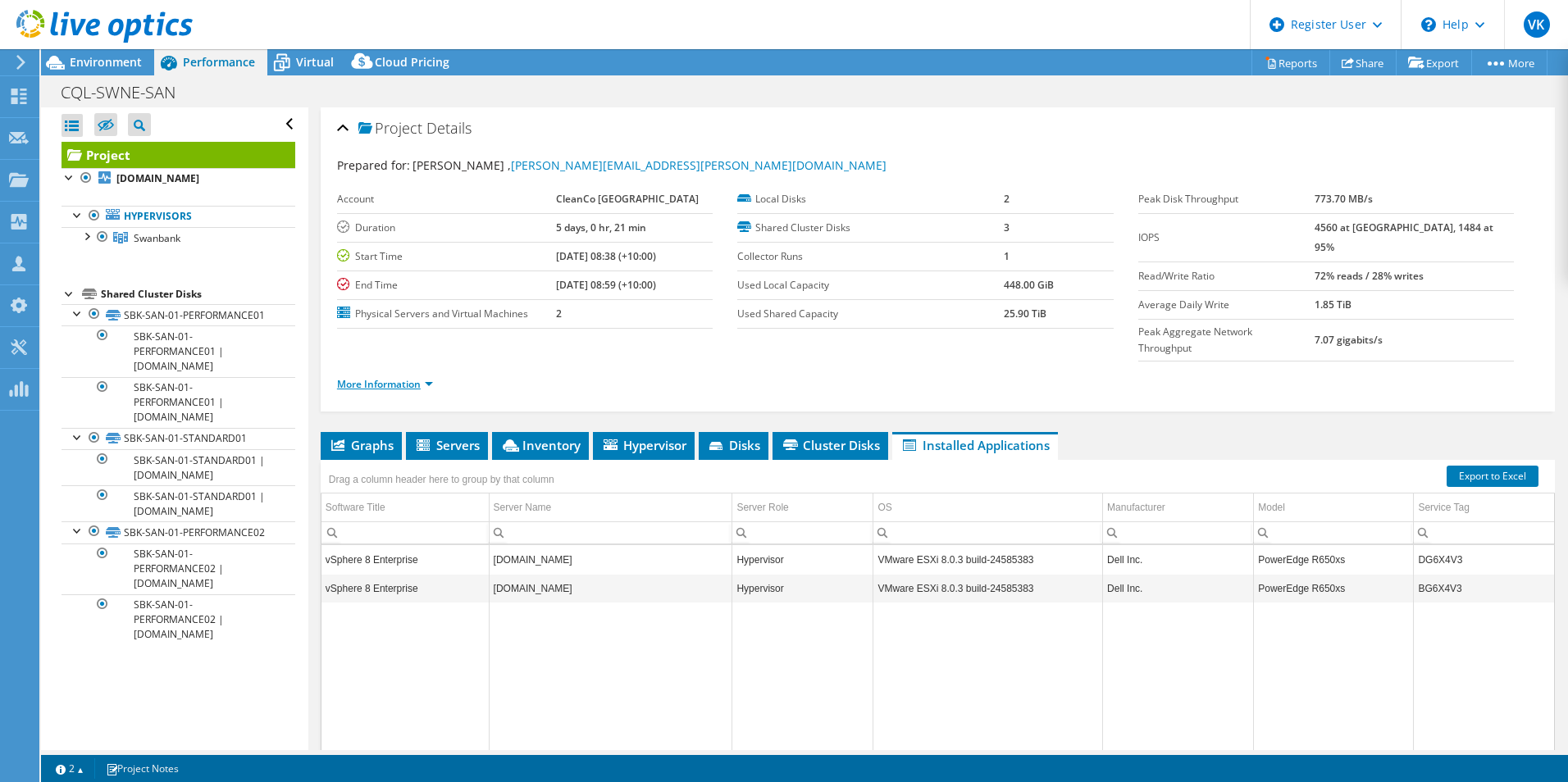
click at [395, 377] on link "More Information" at bounding box center [385, 384] width 96 height 14
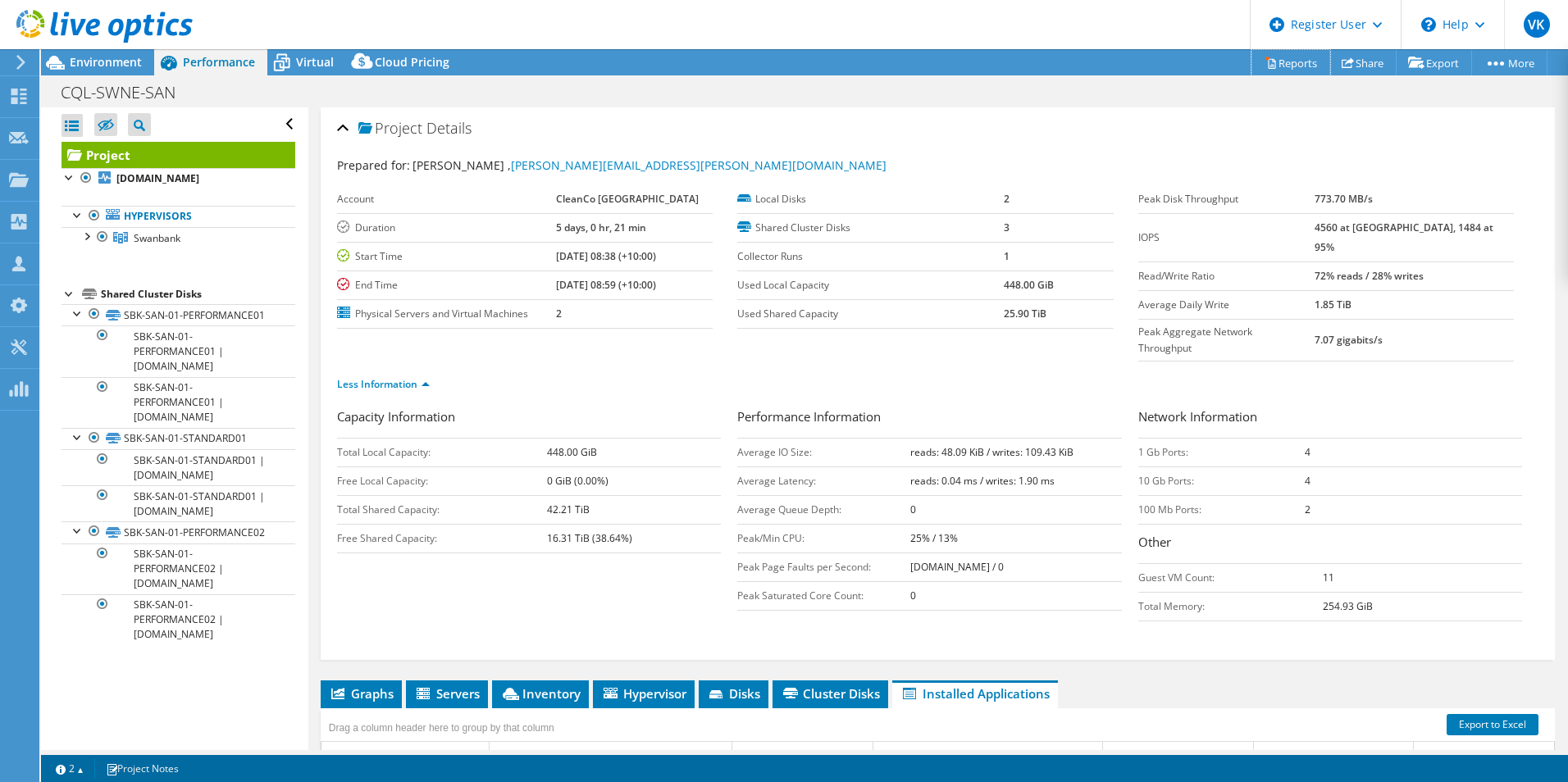
drag, startPoint x: 1285, startPoint y: 67, endPoint x: 1305, endPoint y: 91, distance: 31.2
click at [1285, 67] on link "Reports" at bounding box center [1291, 63] width 79 height 25
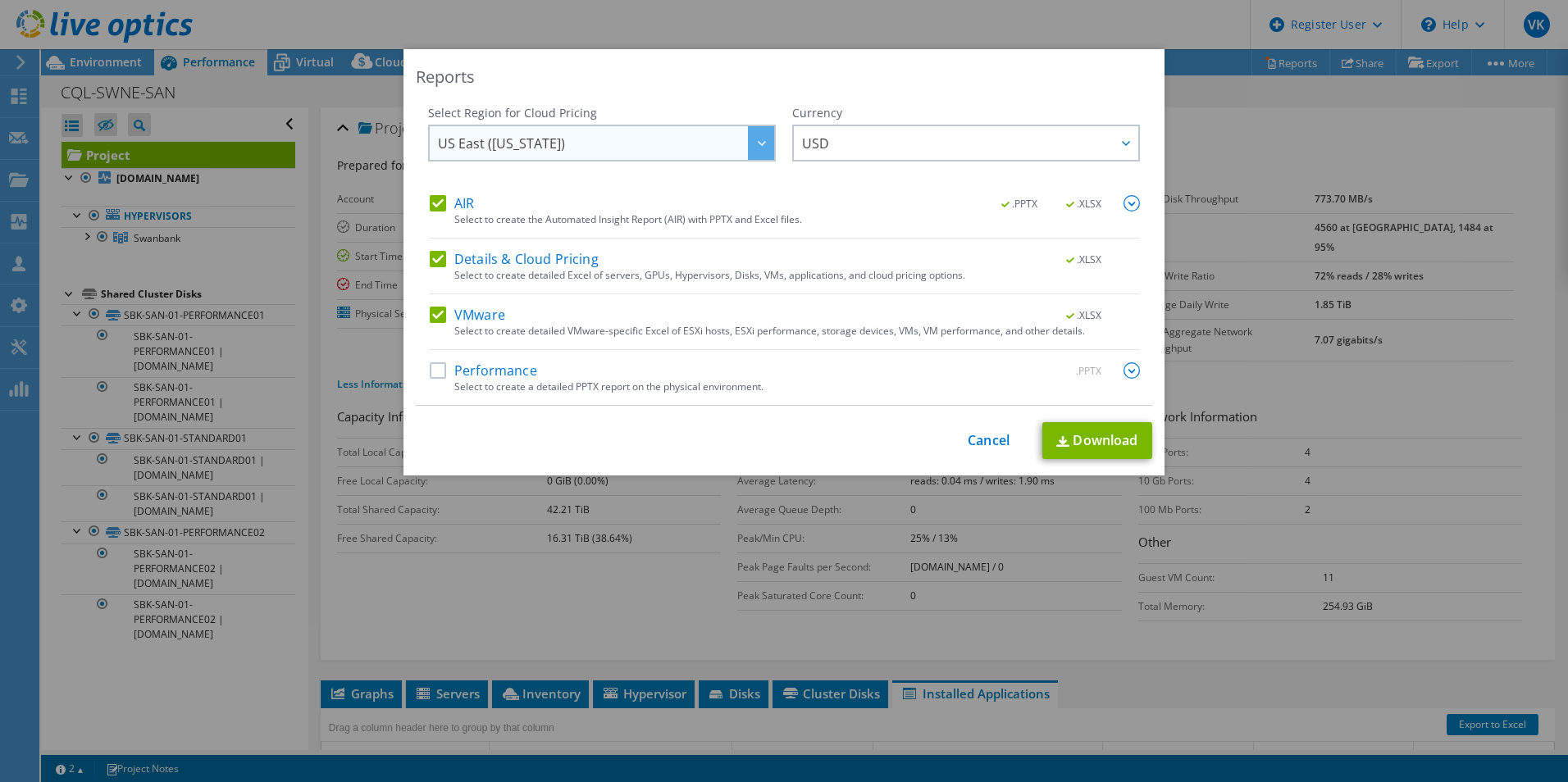
click at [666, 141] on span "US East ([US_STATE])" at bounding box center [605, 143] width 336 height 33
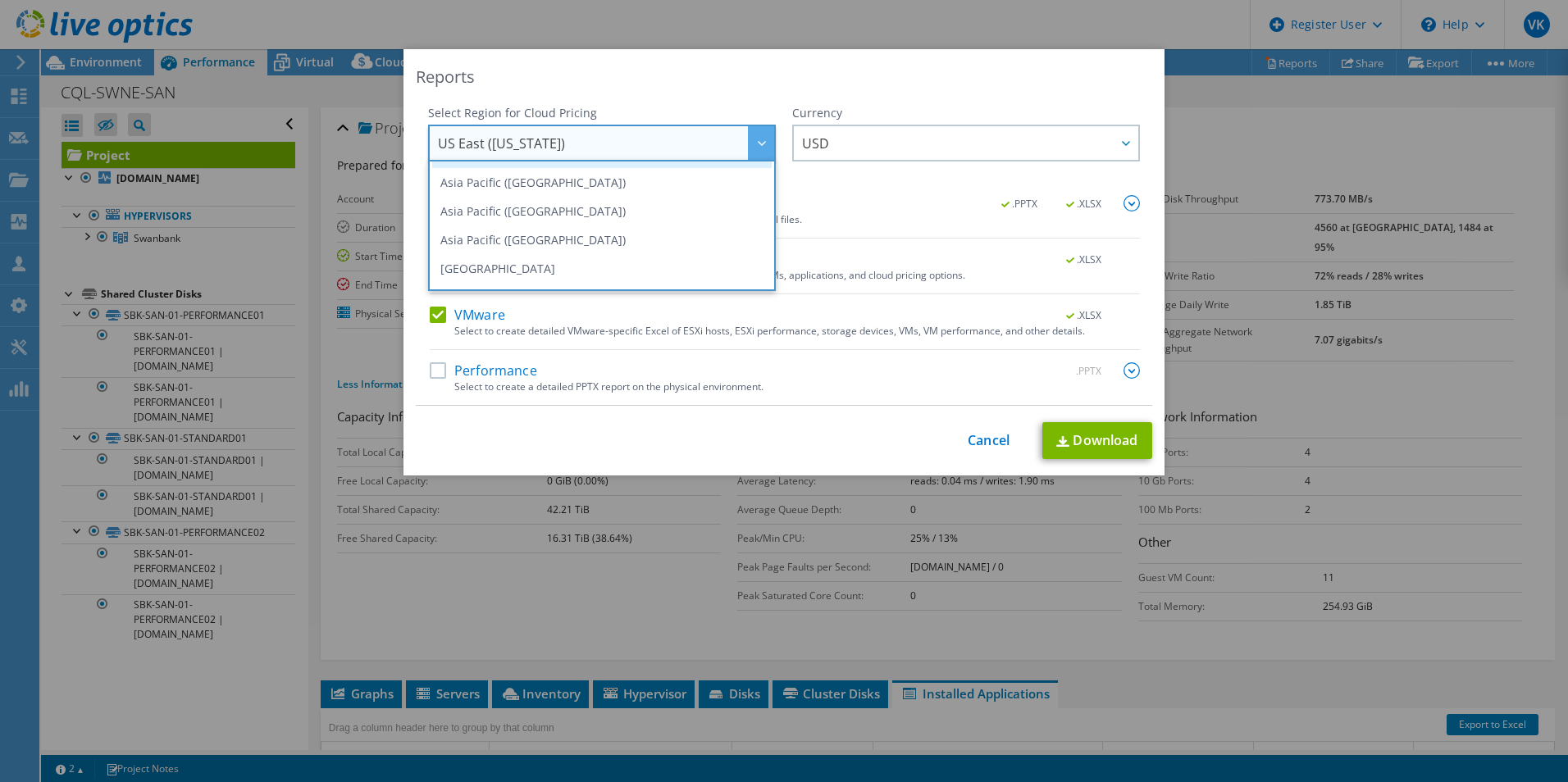
scroll to position [82, 0]
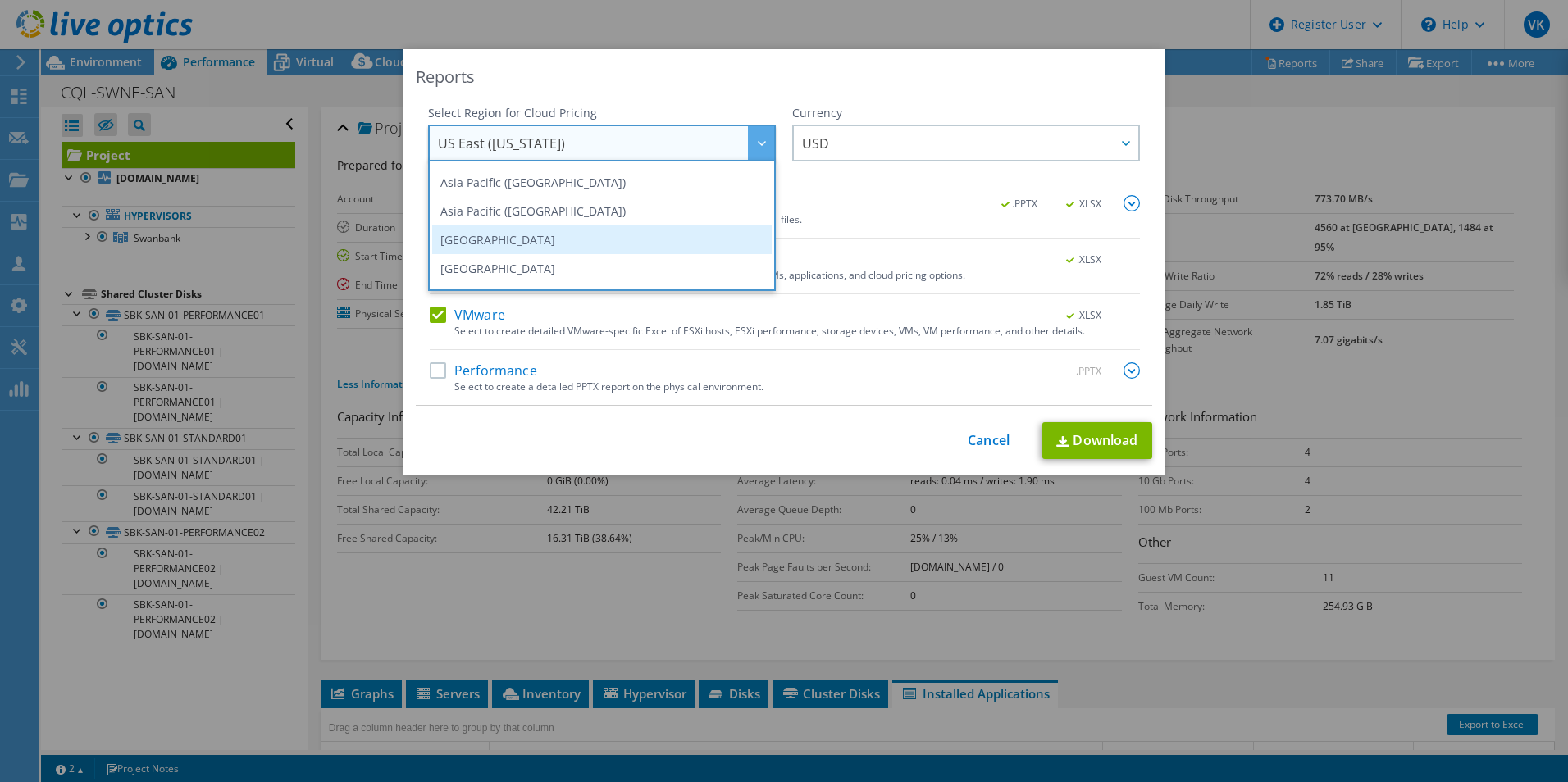
click at [632, 238] on li "[GEOGRAPHIC_DATA]" at bounding box center [602, 239] width 339 height 29
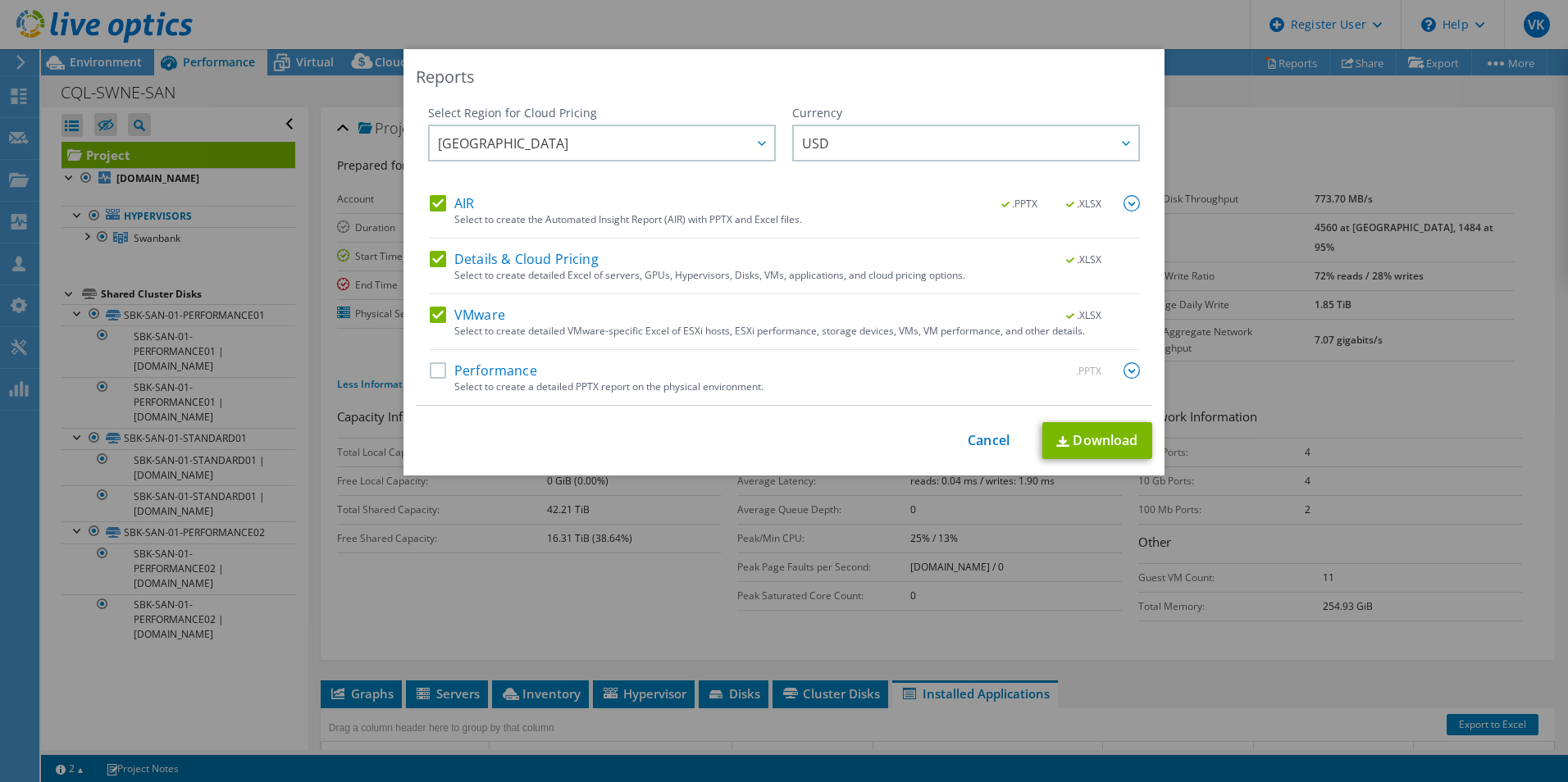
click at [437, 376] on label "Performance" at bounding box center [483, 370] width 108 height 16
click at [0, 0] on input "Performance" at bounding box center [0, 0] width 0 height 0
click at [1133, 369] on img at bounding box center [1131, 370] width 16 height 16
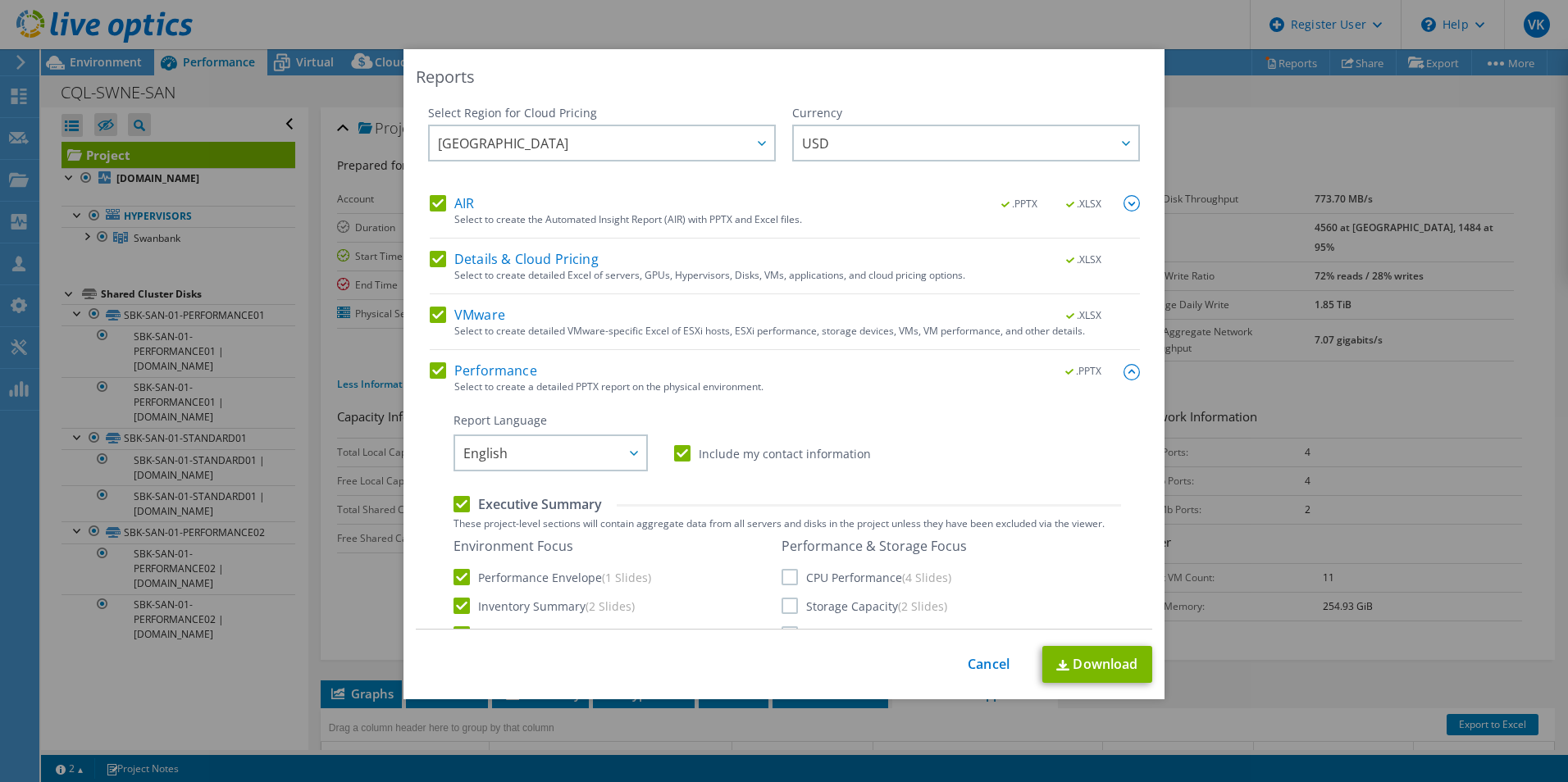
click at [854, 583] on label "CPU Performance (4 Slides)" at bounding box center [866, 577] width 170 height 16
click at [0, 0] on input "CPU Performance (4 Slides)" at bounding box center [0, 0] width 0 height 0
click at [861, 593] on div "Performance & Storage Focus CPU Performance (4 Slides) Storage Capacity (2 Slid…" at bounding box center [874, 590] width 186 height 105
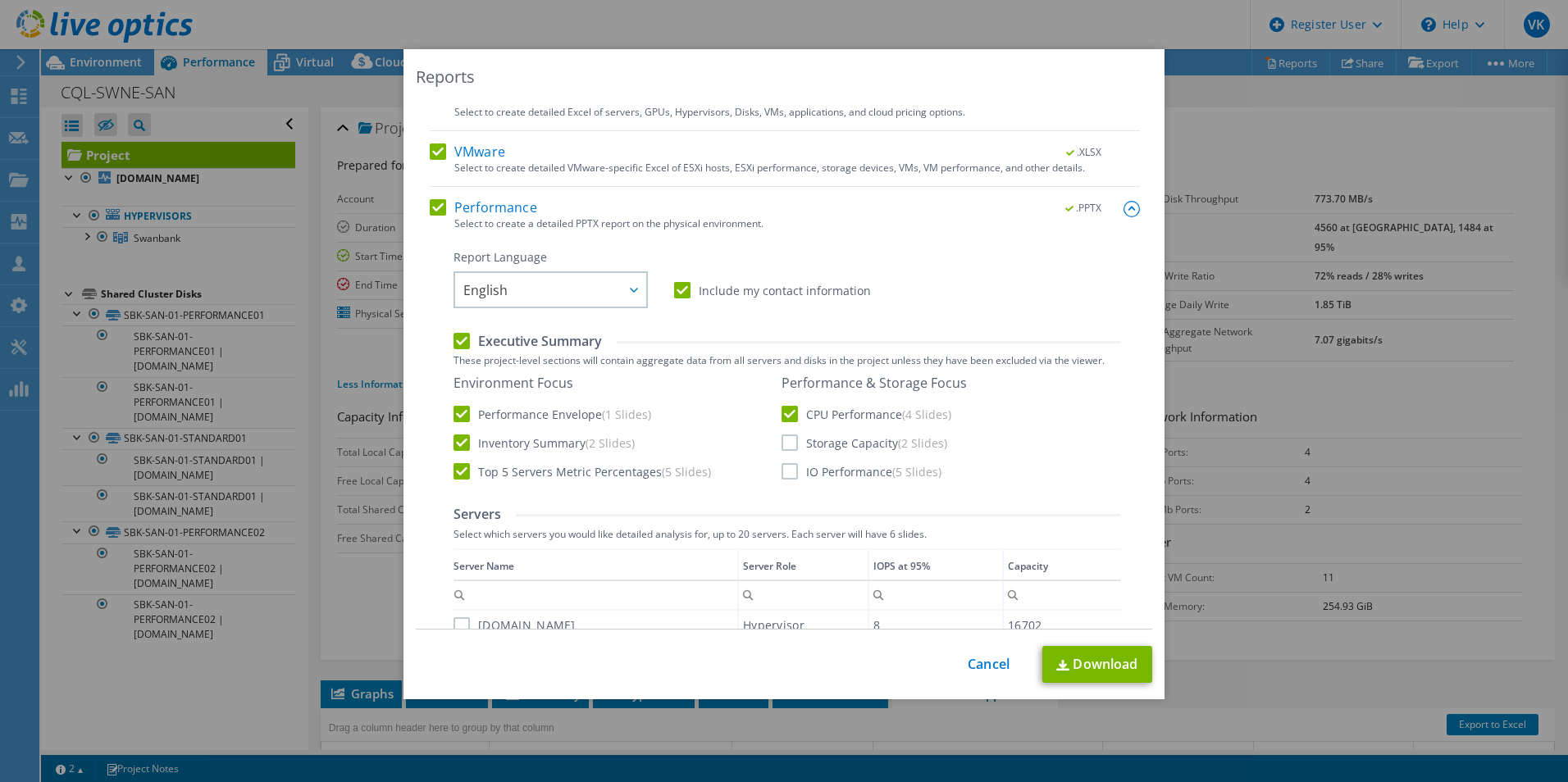
scroll to position [164, 0]
click at [826, 446] on label "Storage Capacity (2 Slides)" at bounding box center [864, 442] width 166 height 16
click at [0, 0] on input "Storage Capacity (2 Slides)" at bounding box center [0, 0] width 0 height 0
click at [830, 469] on label "IO Performance (5 Slides)" at bounding box center [861, 471] width 160 height 16
click at [0, 0] on input "IO Performance (5 Slides)" at bounding box center [0, 0] width 0 height 0
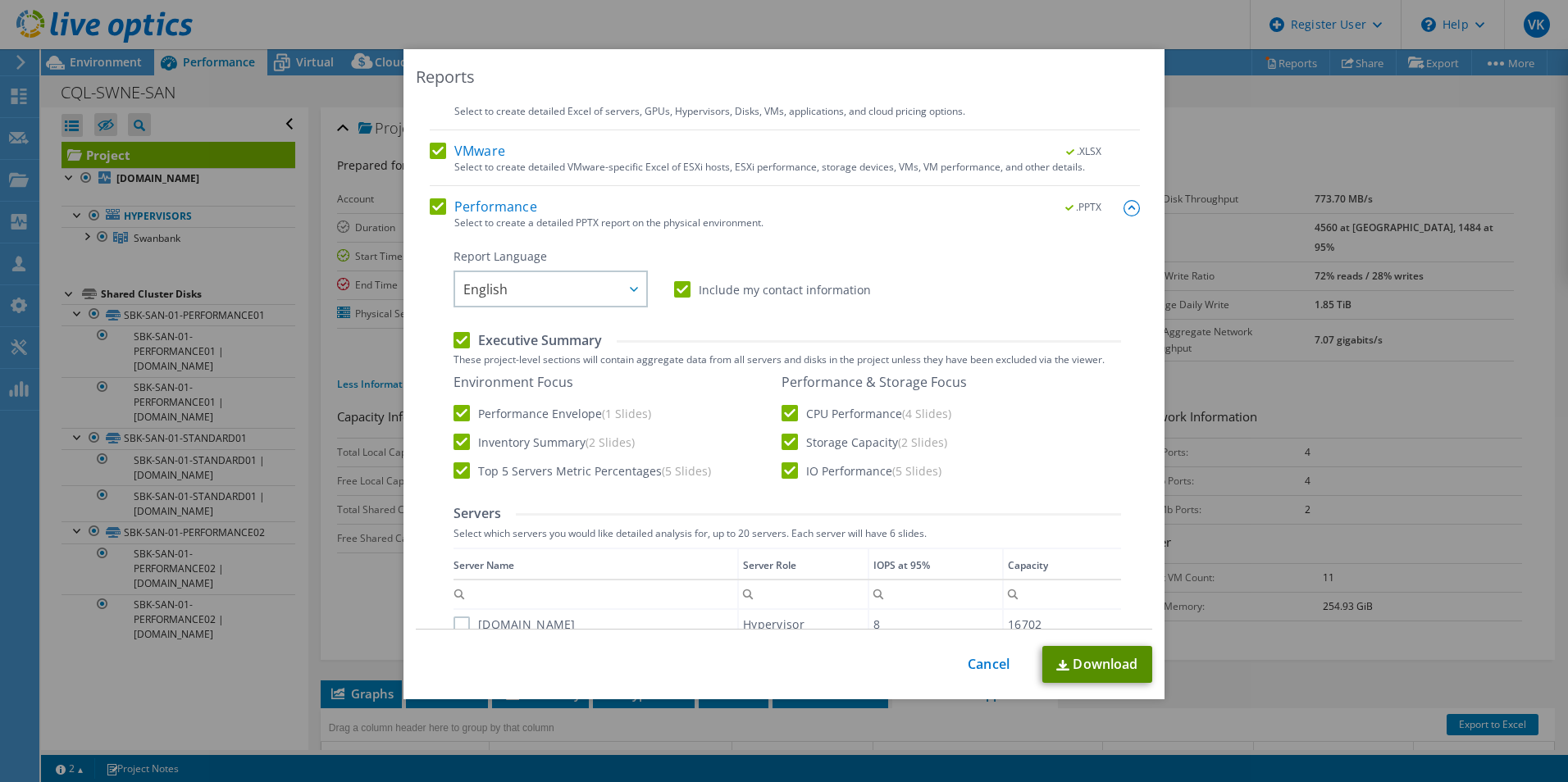
click at [1097, 658] on link "Download" at bounding box center [1097, 664] width 109 height 37
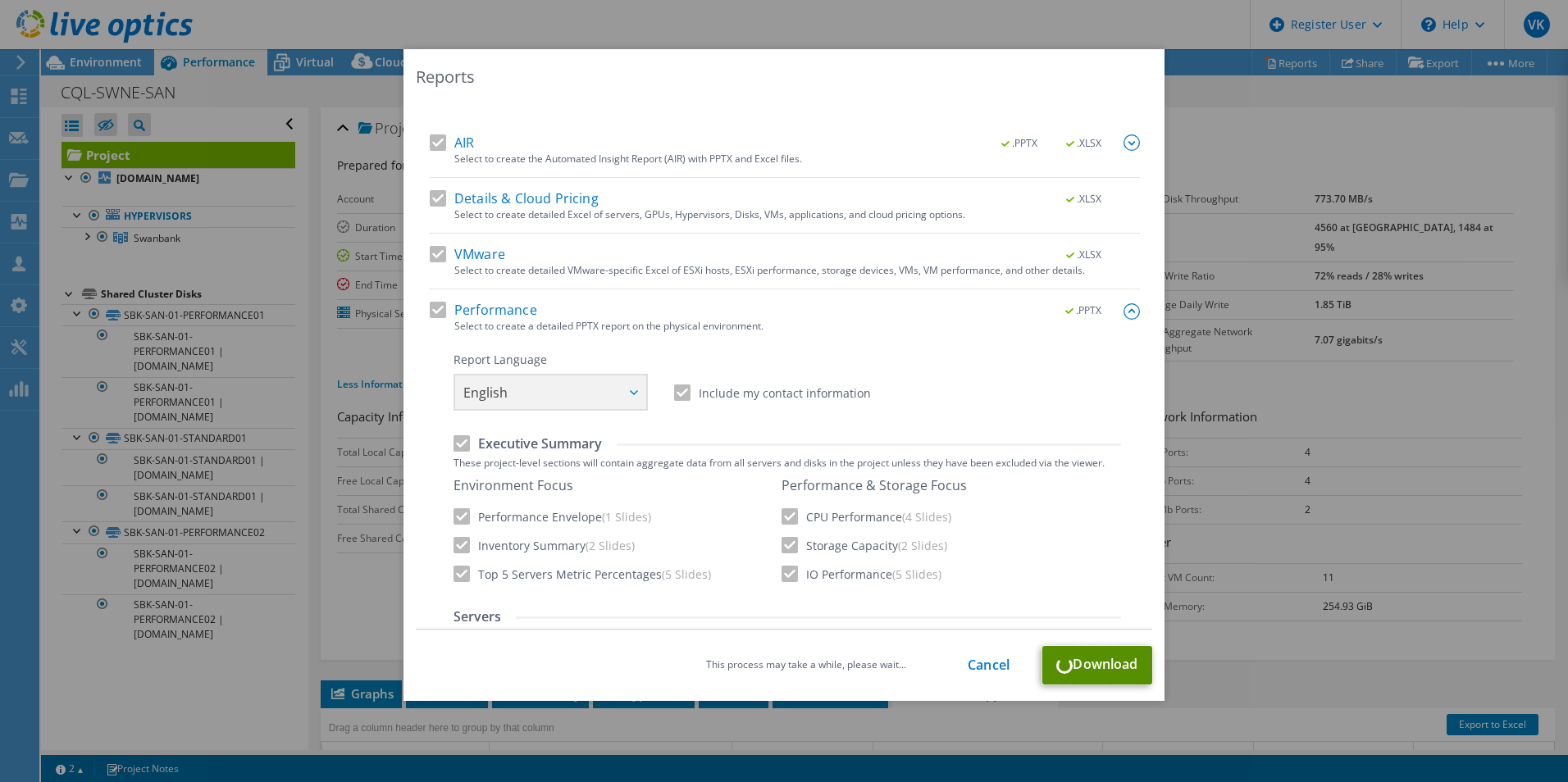
scroll to position [0, 0]
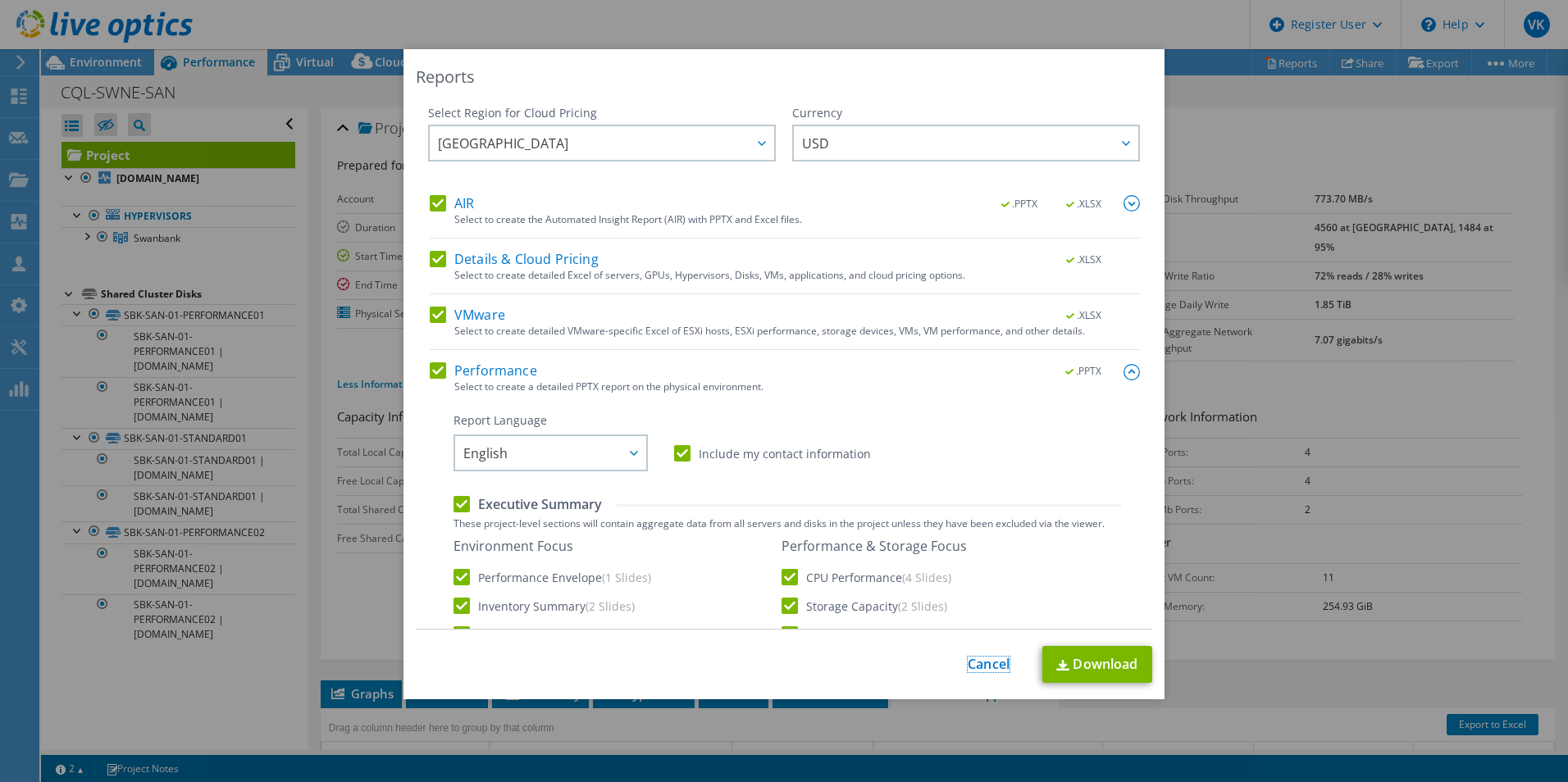
drag, startPoint x: 981, startPoint y: 665, endPoint x: 965, endPoint y: 670, distance: 16.8
click at [981, 665] on link "Cancel" at bounding box center [989, 664] width 42 height 15
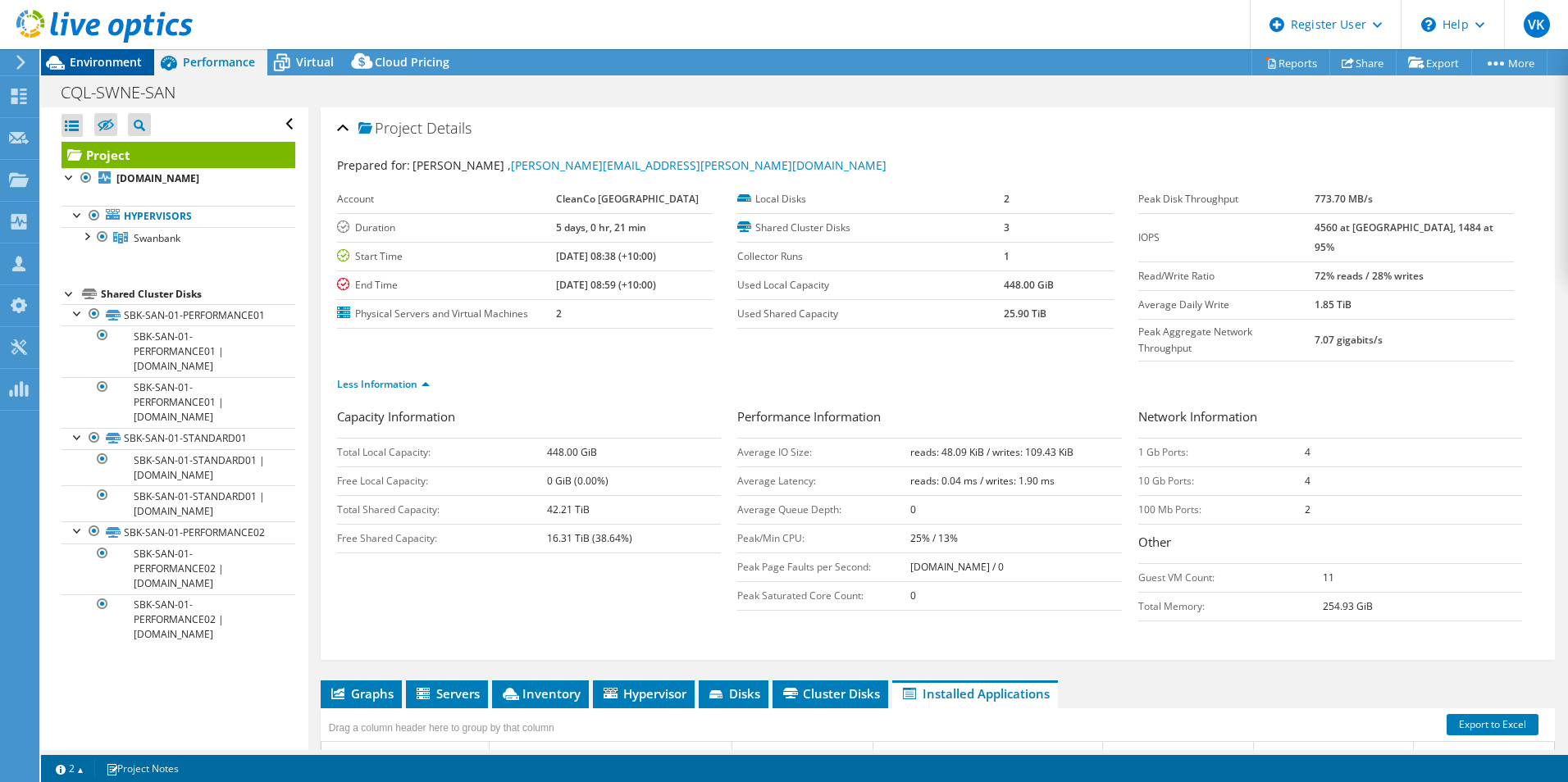
click at [106, 71] on div "Environment" at bounding box center [98, 62] width 113 height 26
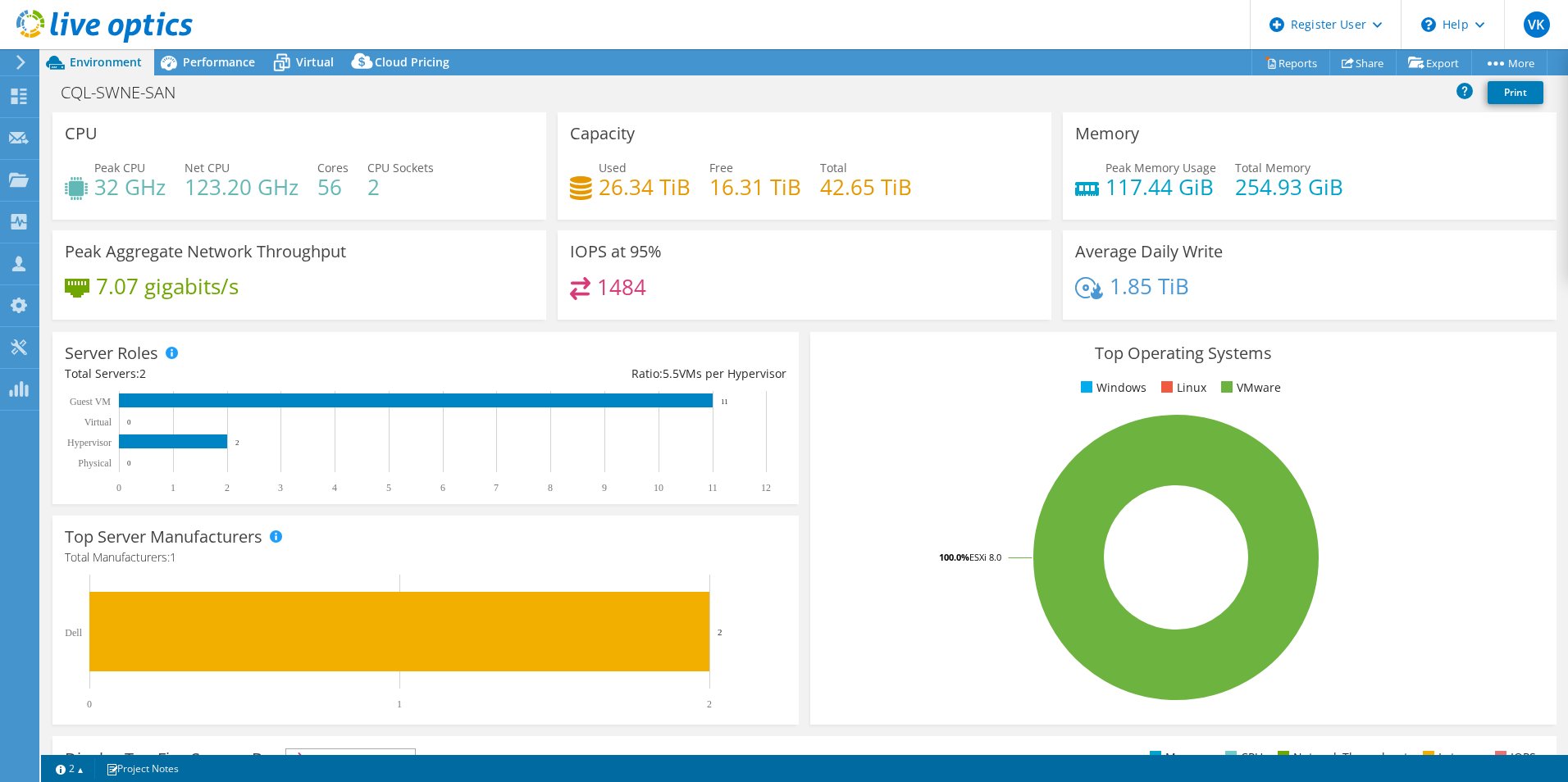
click at [1415, 359] on h3 "Top Operating Systems" at bounding box center [1183, 353] width 721 height 18
click at [205, 65] on span "Performance" at bounding box center [219, 61] width 72 height 15
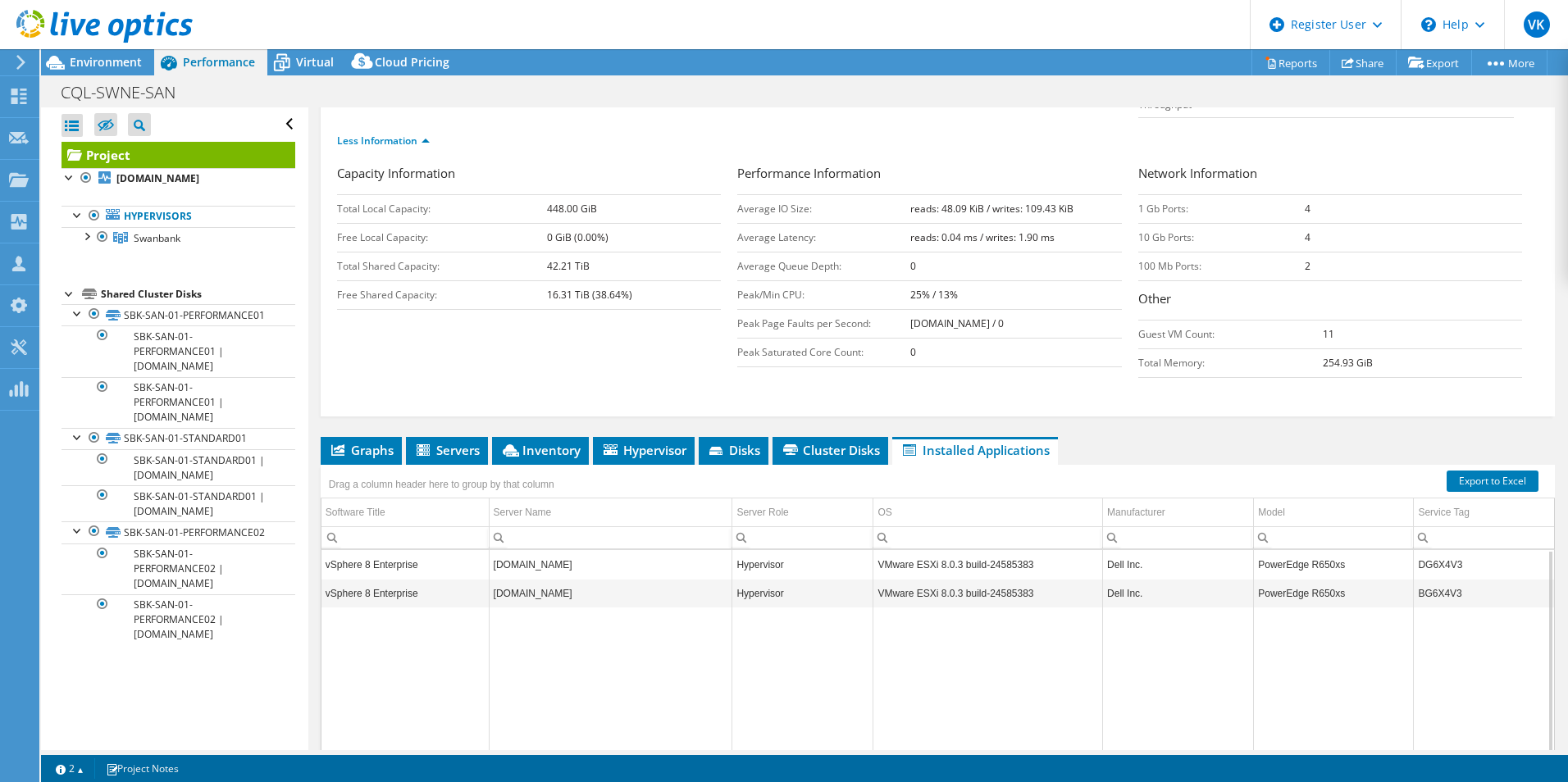
scroll to position [246, 0]
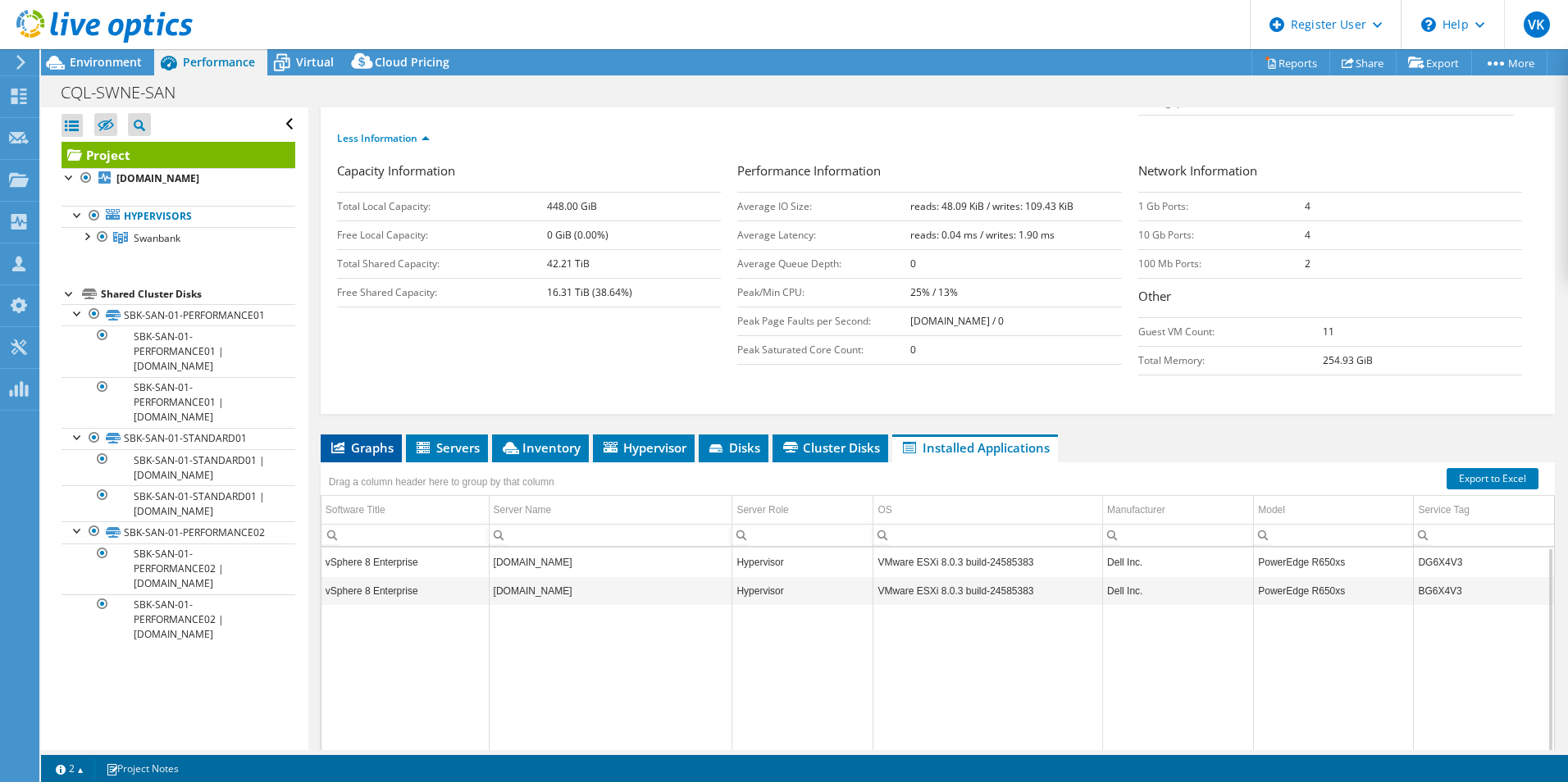
click at [372, 439] on span "Graphs" at bounding box center [362, 447] width 65 height 16
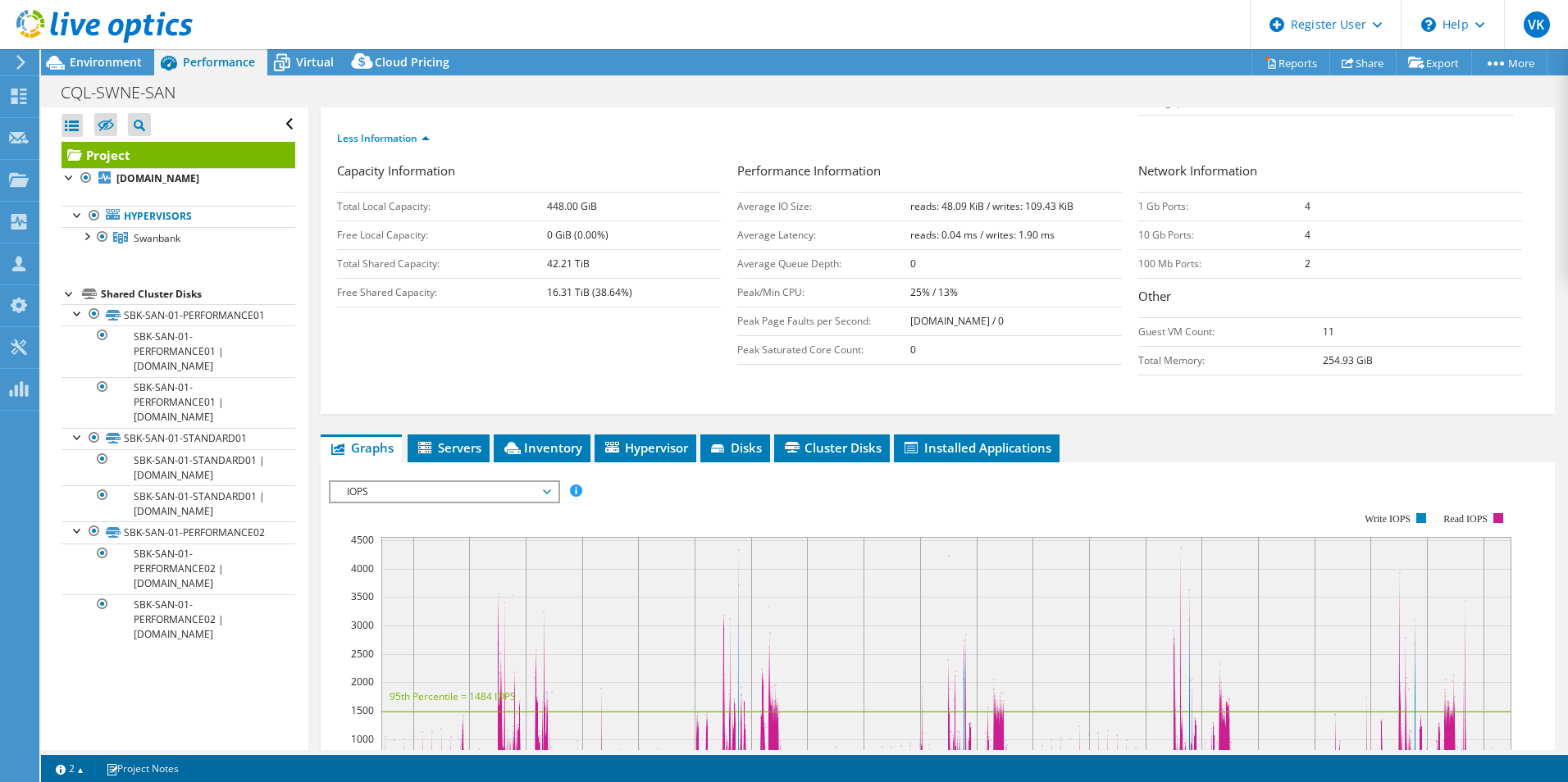
click at [482, 482] on span "IOPS" at bounding box center [444, 491] width 211 height 20
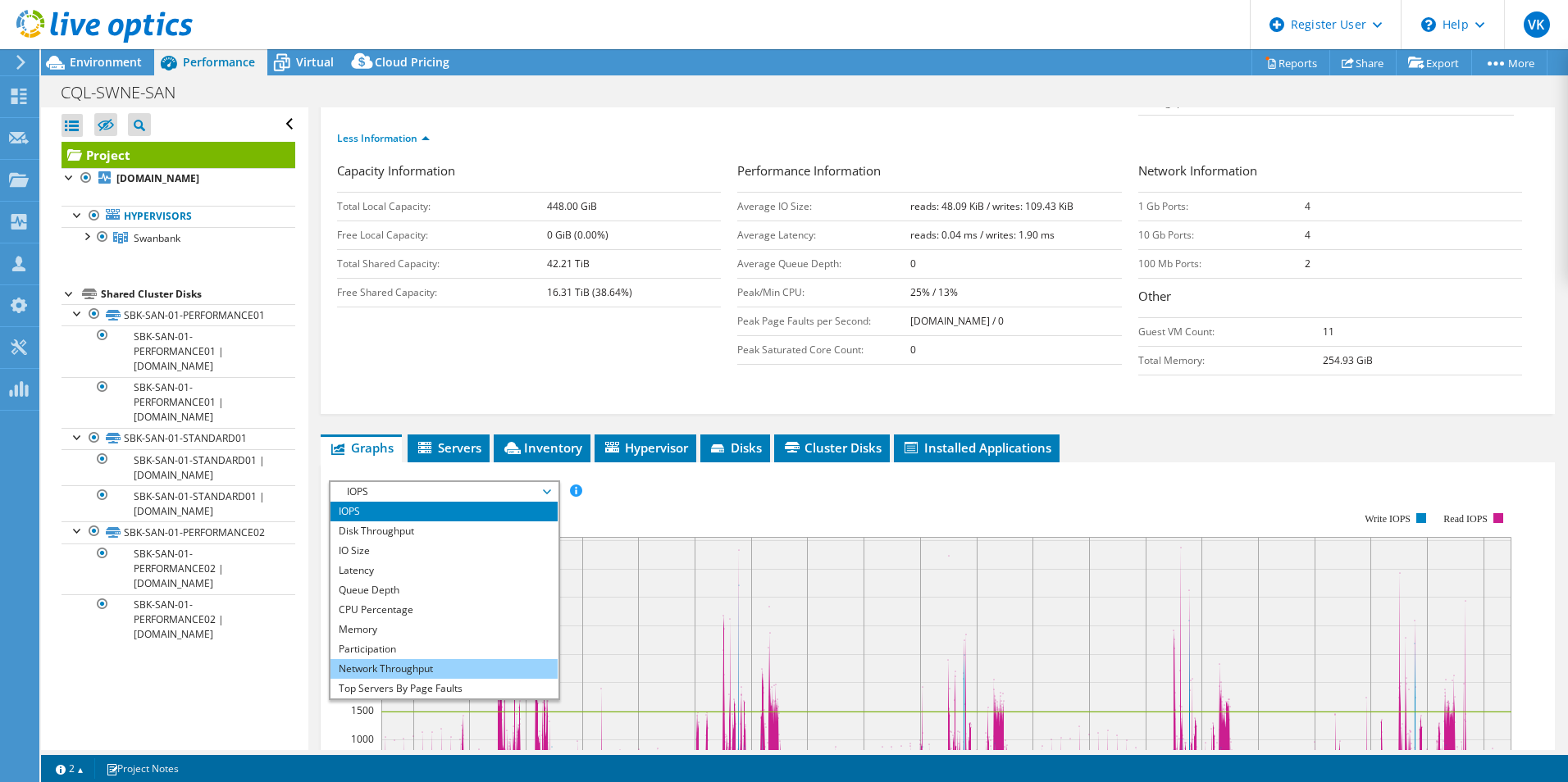
click at [405, 659] on li "Network Throughput" at bounding box center [443, 669] width 227 height 20
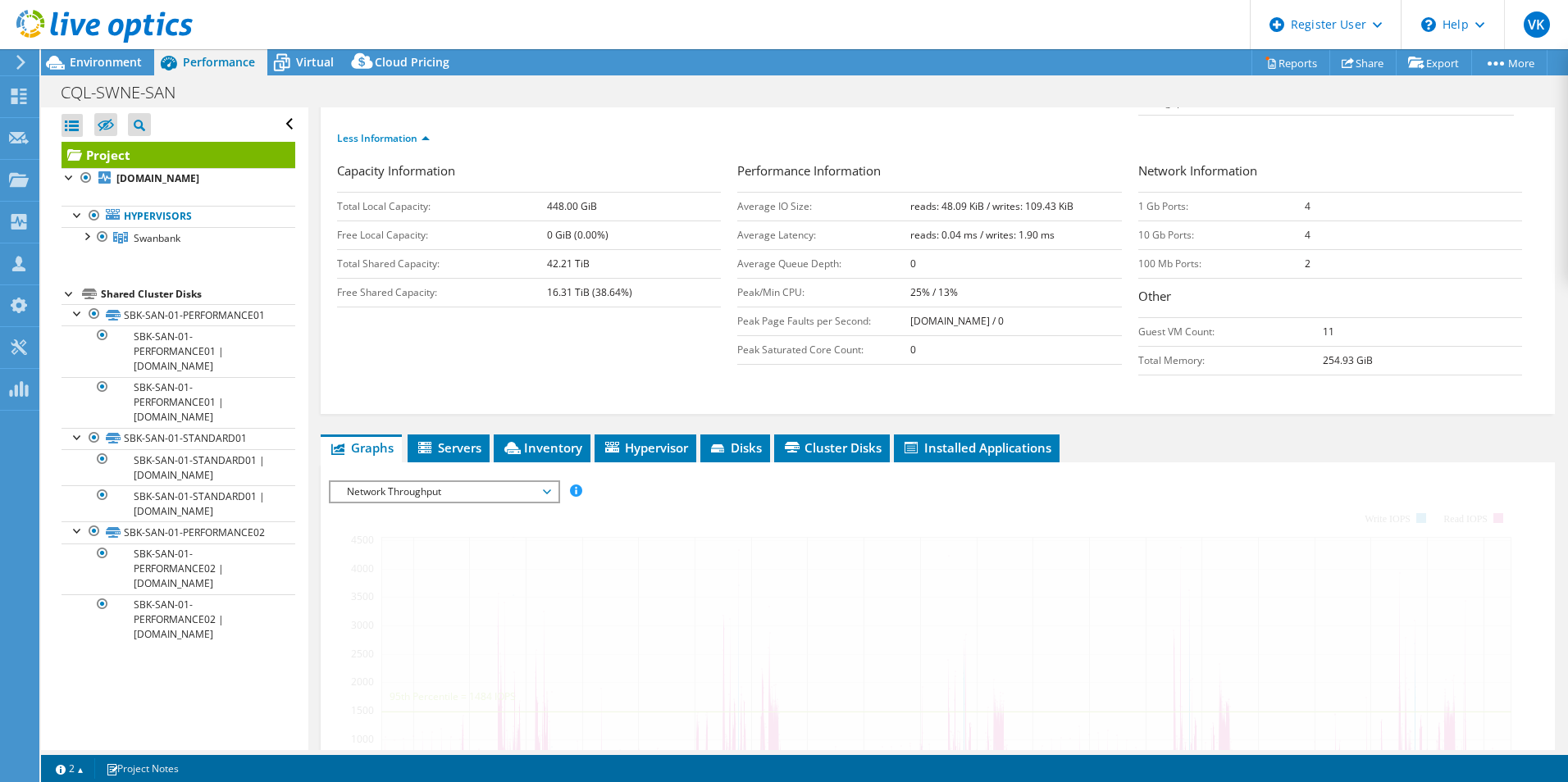
click at [1349, 434] on ul "Graphs Servers Inventory Hypervisor Disks Cluster Disks Installed Applications" at bounding box center [937, 447] width 1234 height 28
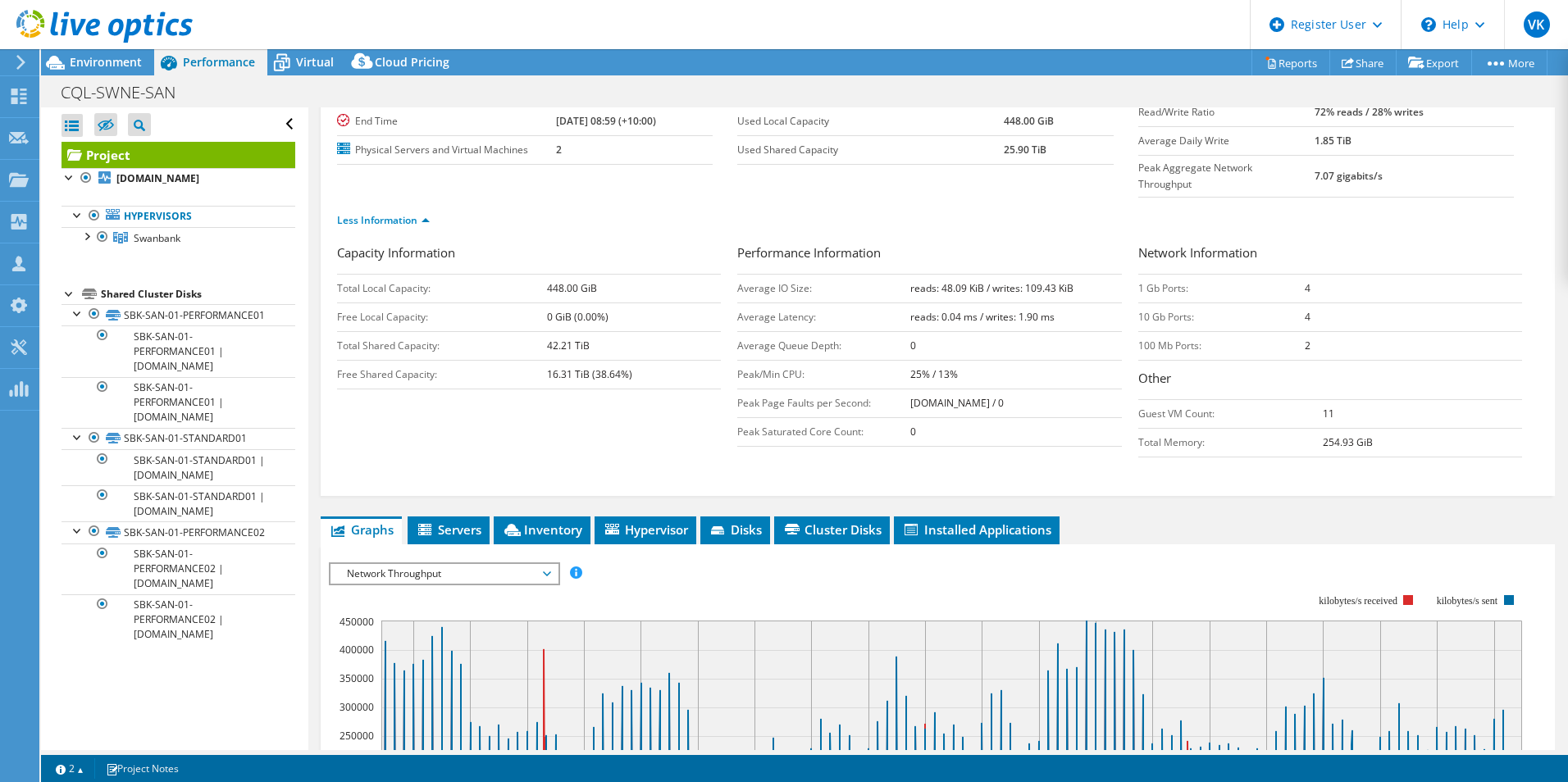
scroll to position [0, 0]
